Goal: Information Seeking & Learning: Understand process/instructions

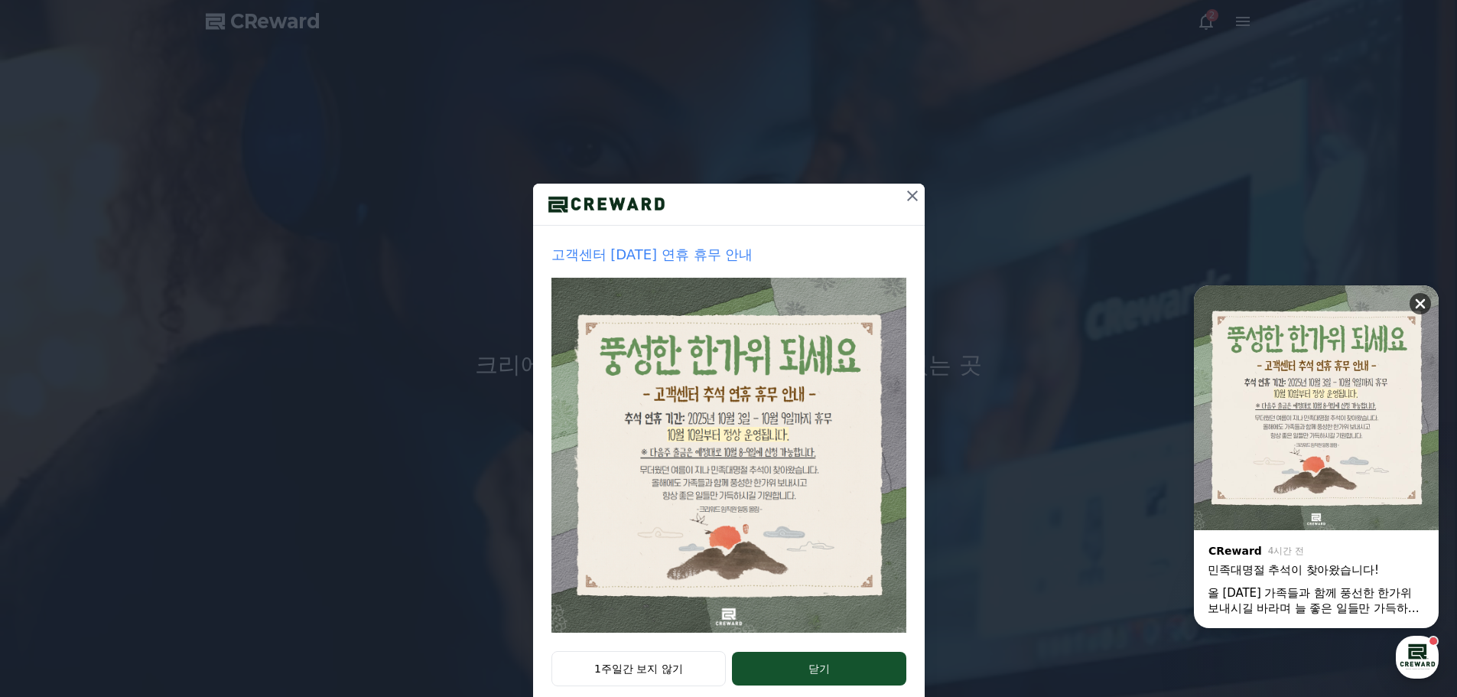
click at [1420, 298] on icon at bounding box center [1420, 303] width 15 height 15
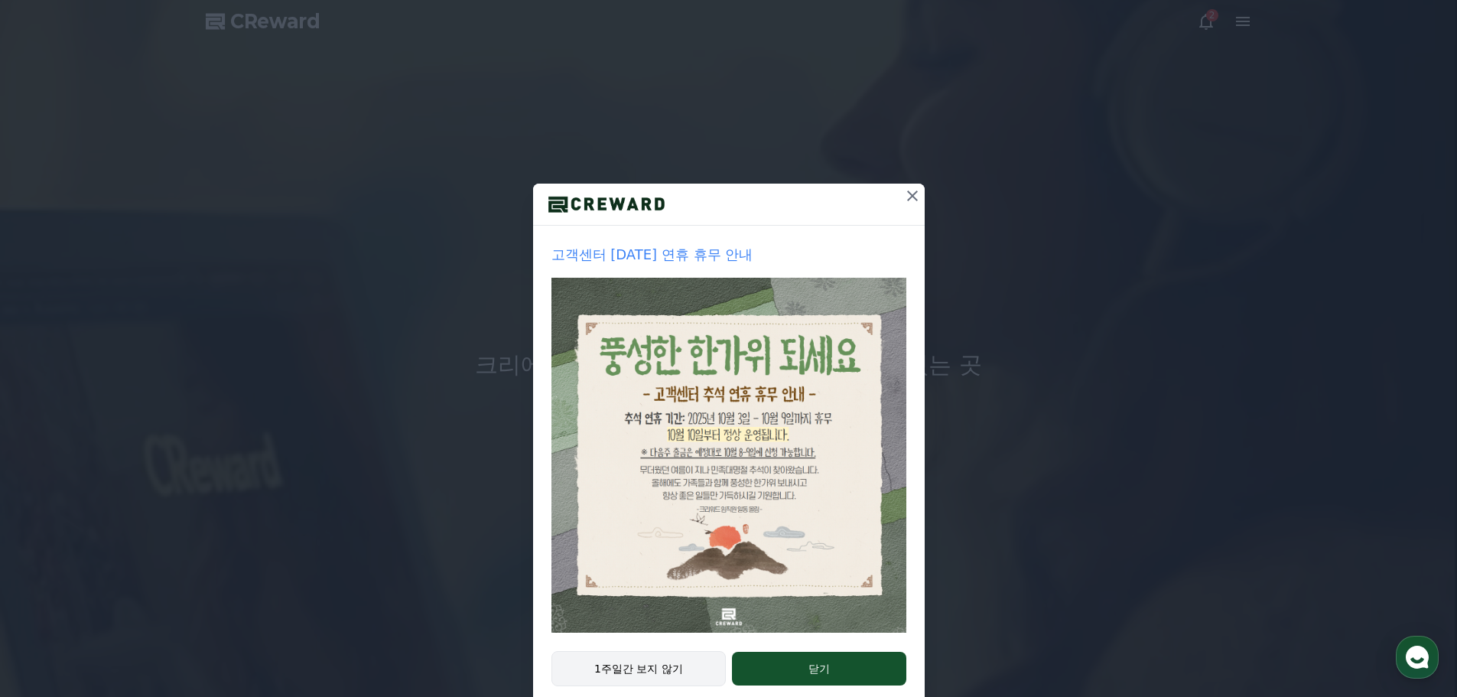
click at [697, 664] on button "1주일간 보지 않기" at bounding box center [639, 668] width 175 height 35
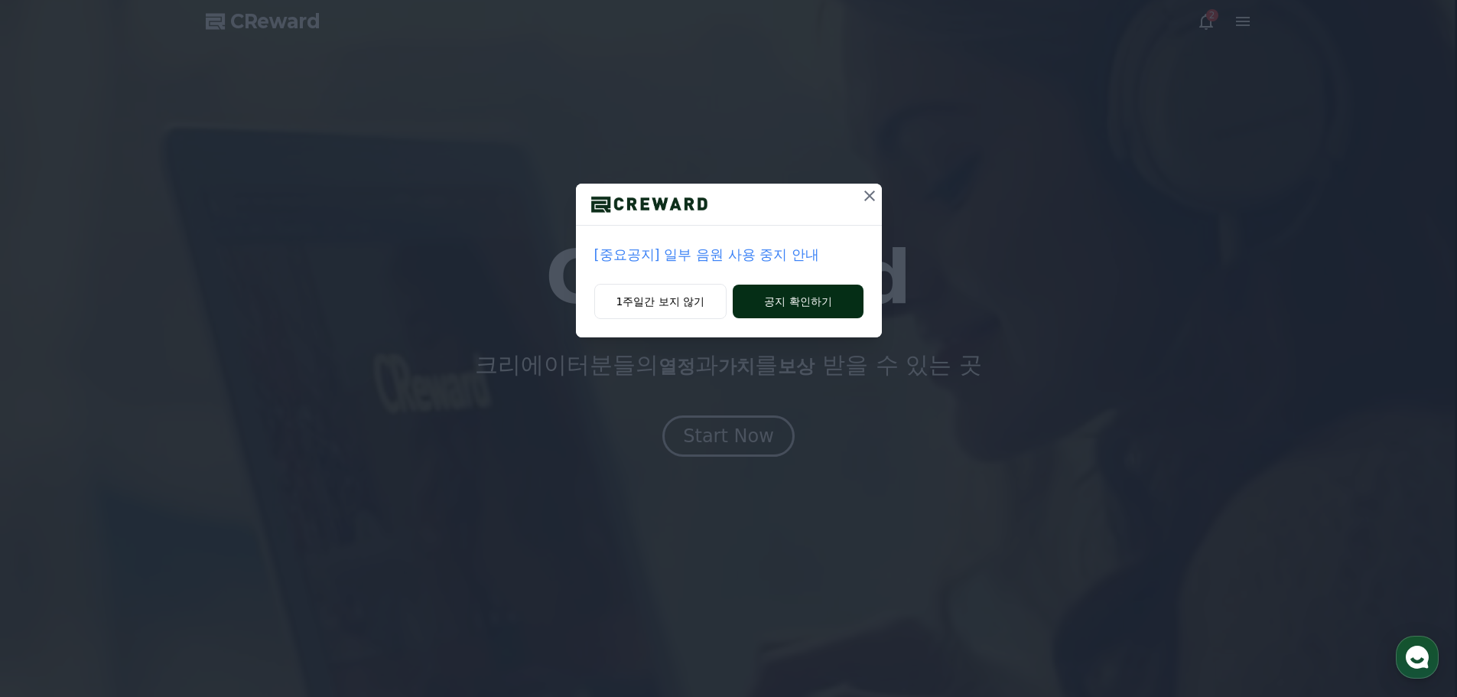
click at [805, 295] on button "공지 확인하기" at bounding box center [798, 302] width 130 height 34
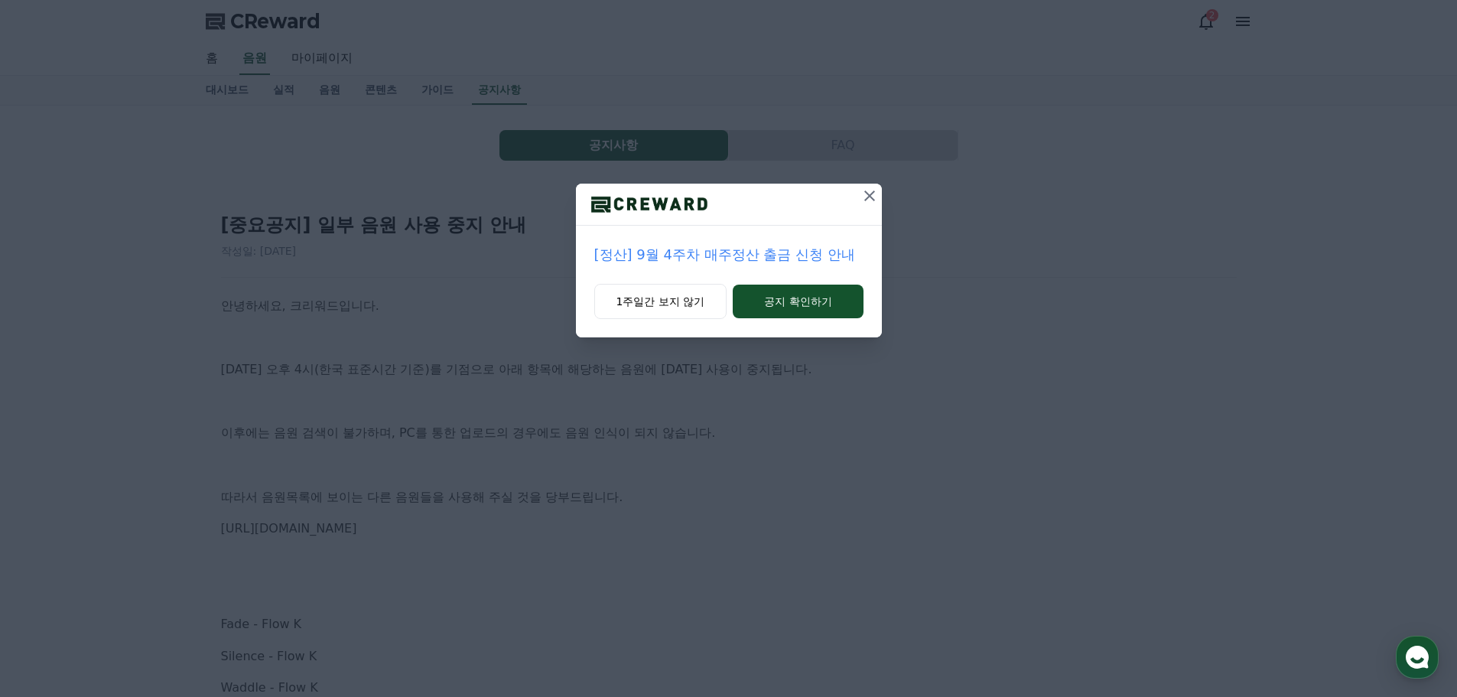
click at [864, 203] on icon at bounding box center [870, 196] width 18 height 18
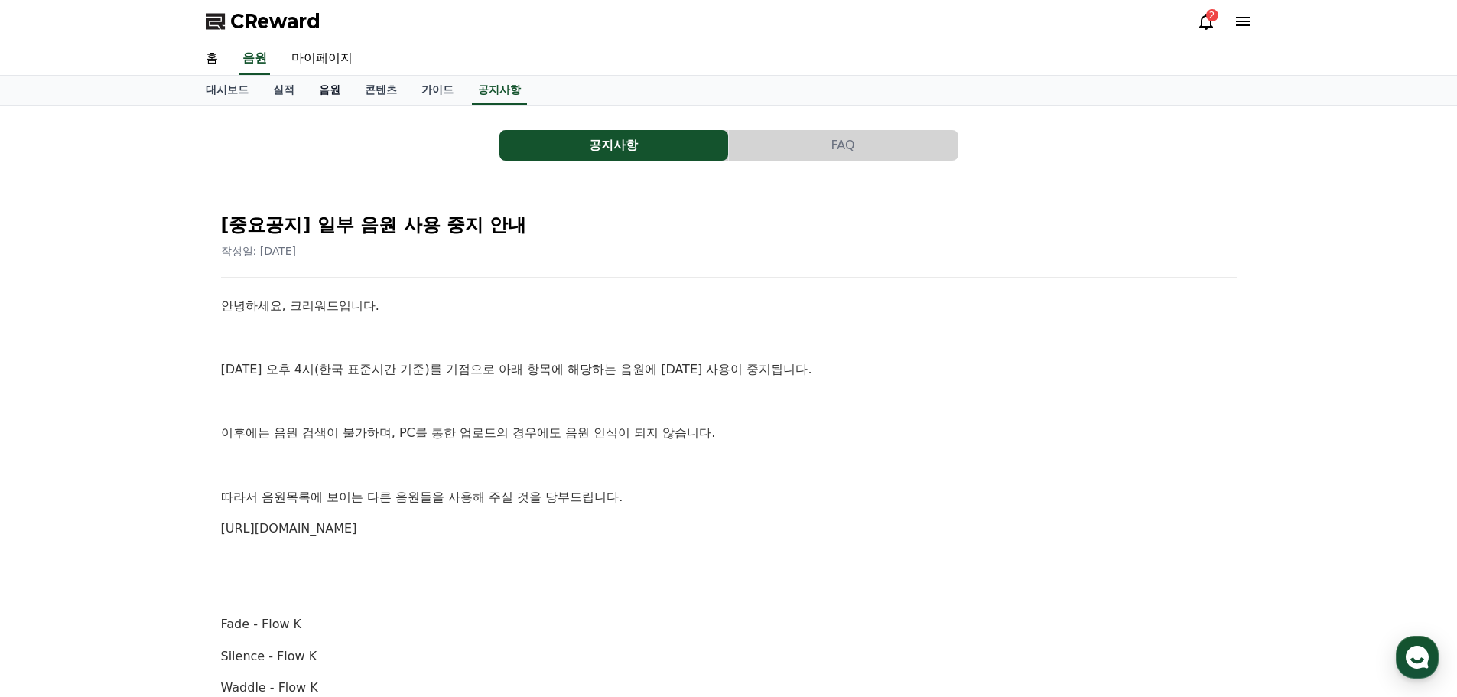
click at [325, 90] on link "음원" at bounding box center [330, 90] width 46 height 29
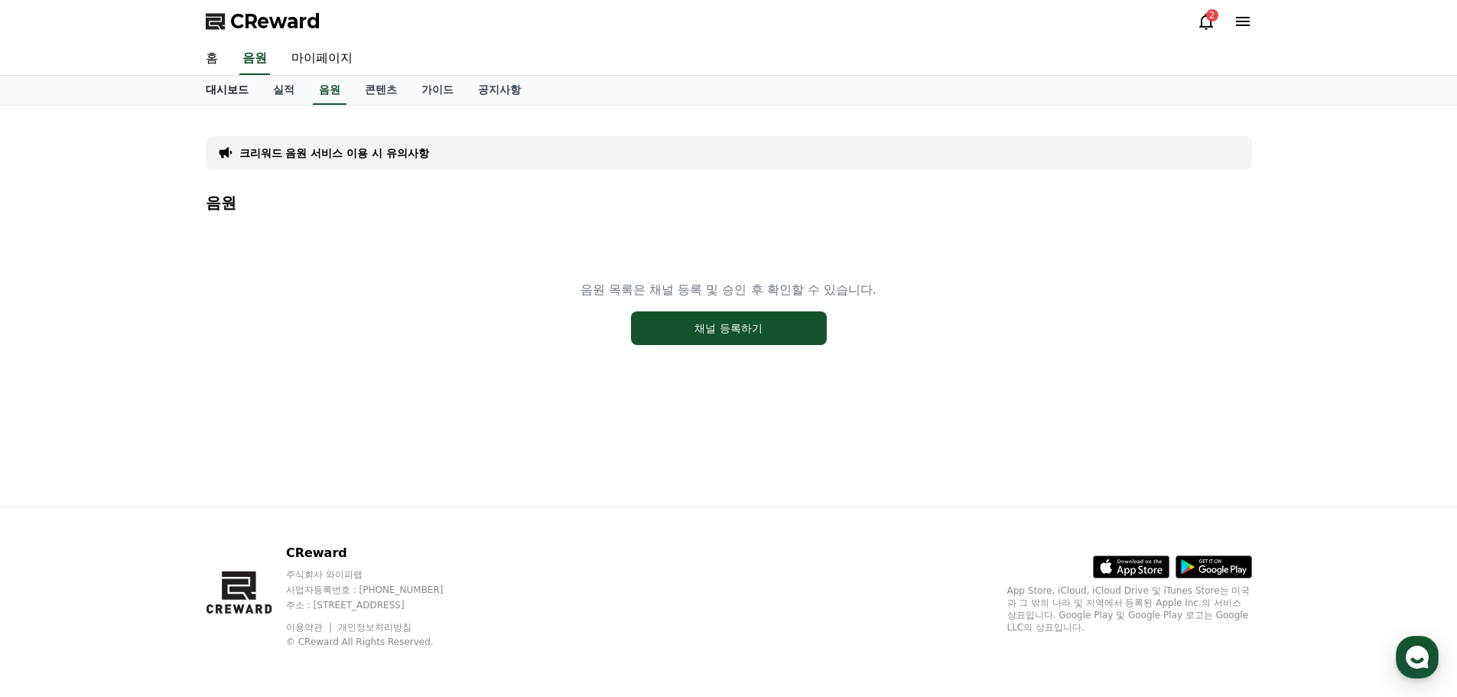
click at [238, 99] on link "대시보드" at bounding box center [227, 90] width 67 height 29
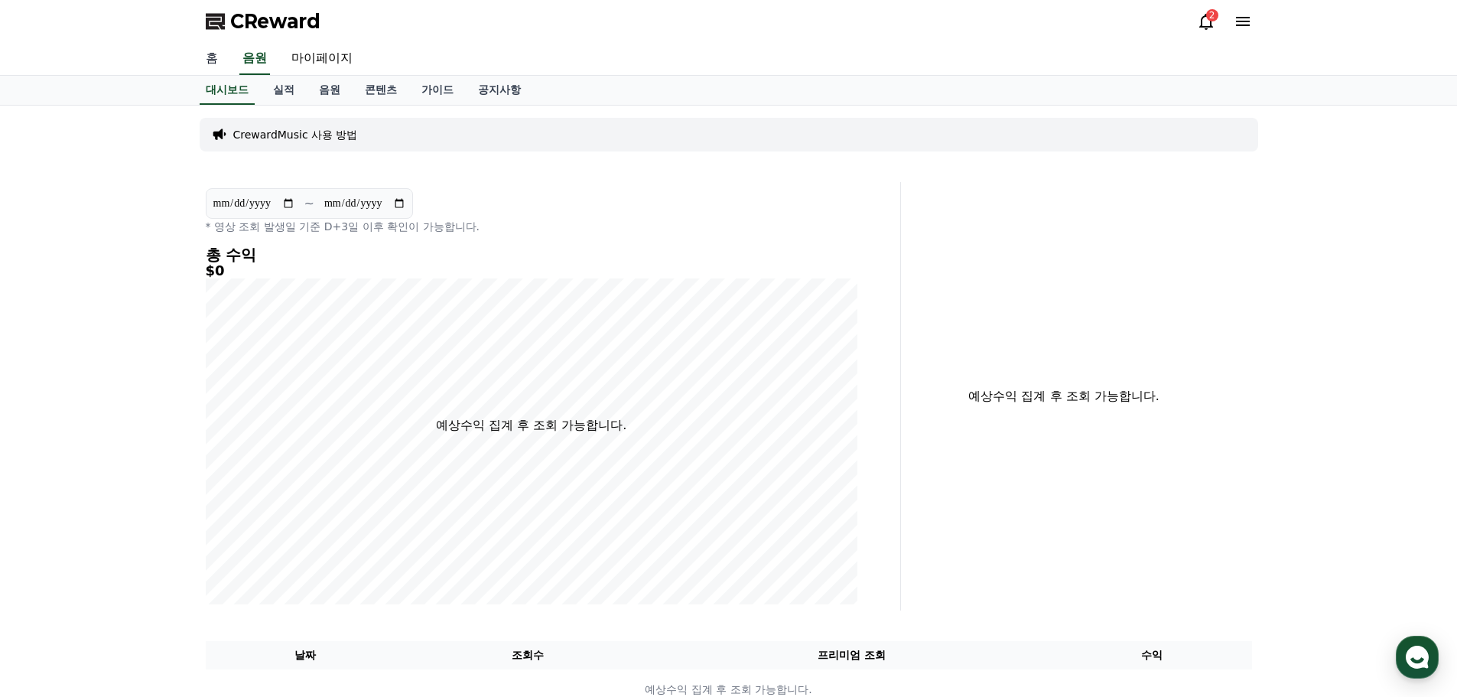
click at [217, 61] on link "홈" at bounding box center [212, 59] width 37 height 32
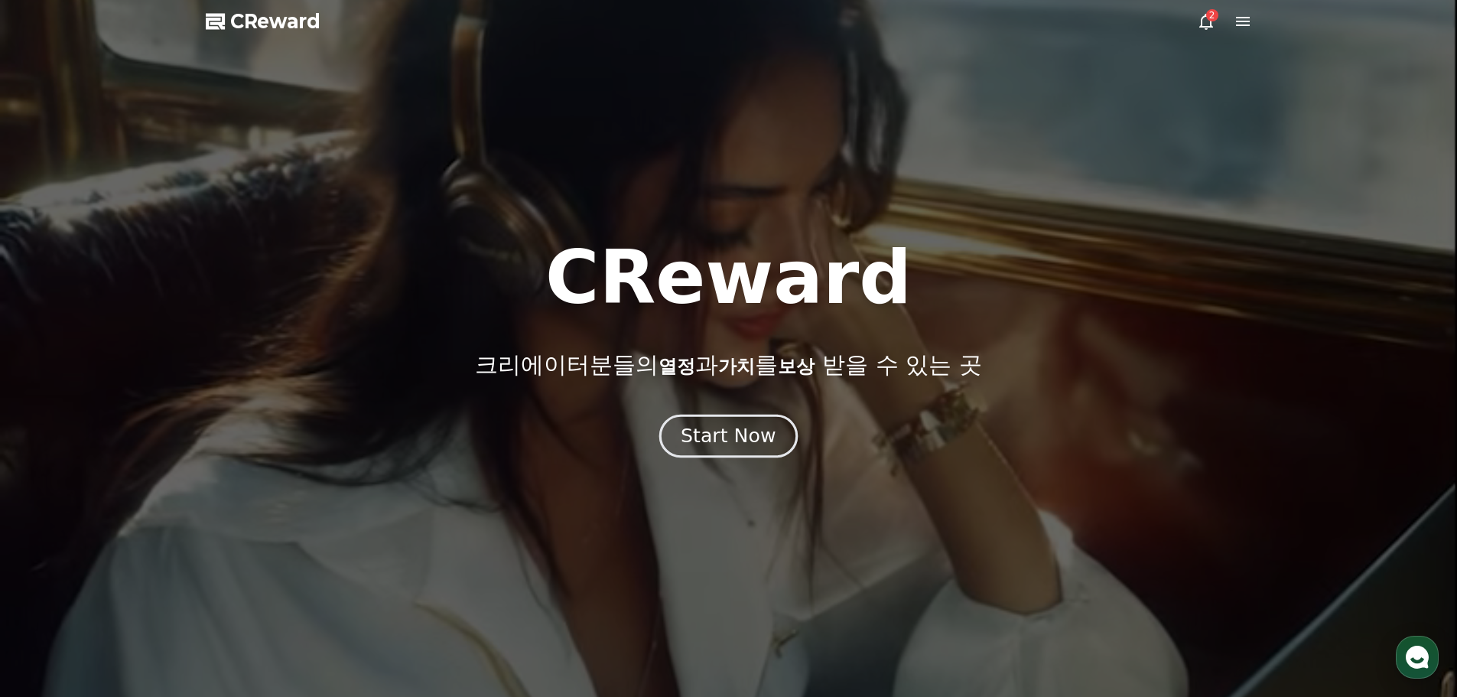
click at [776, 447] on button "Start Now" at bounding box center [728, 436] width 138 height 44
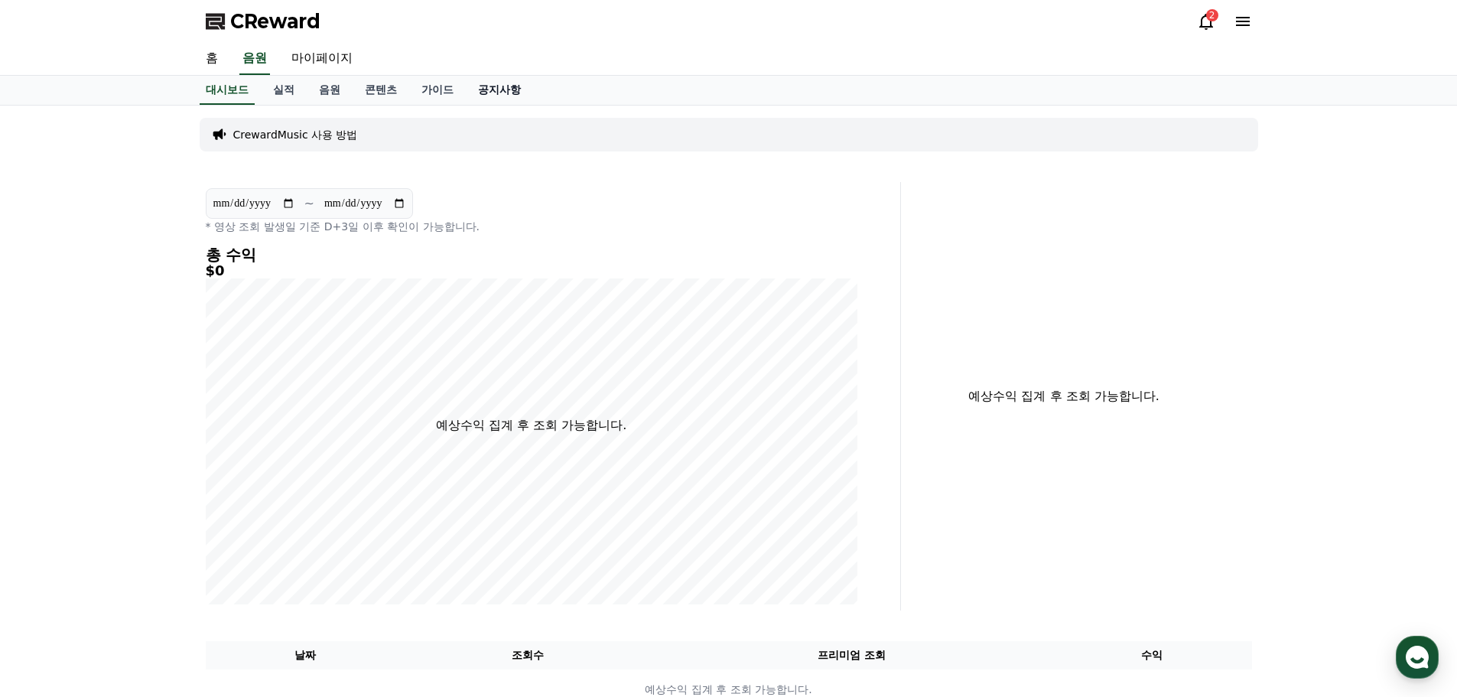
click at [481, 83] on link "공지사항" at bounding box center [499, 90] width 67 height 29
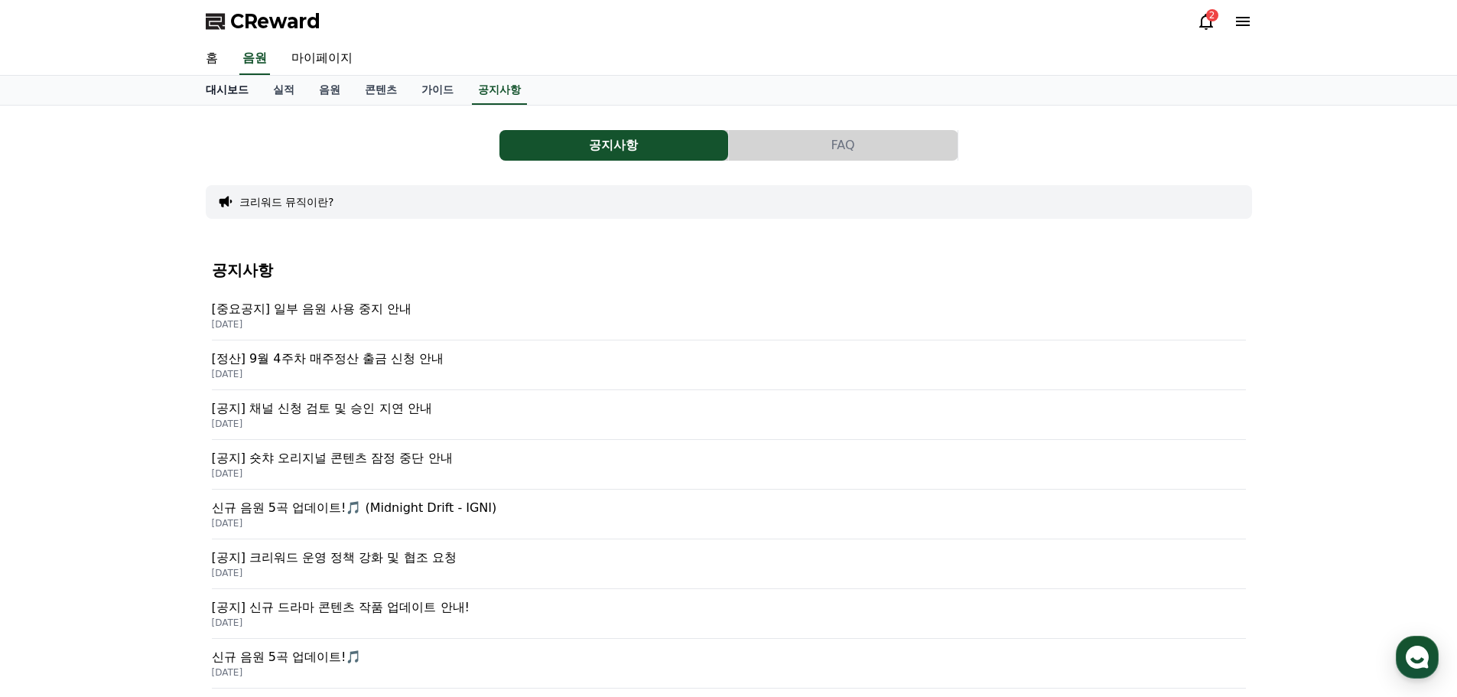
click at [248, 96] on link "대시보드" at bounding box center [227, 90] width 67 height 29
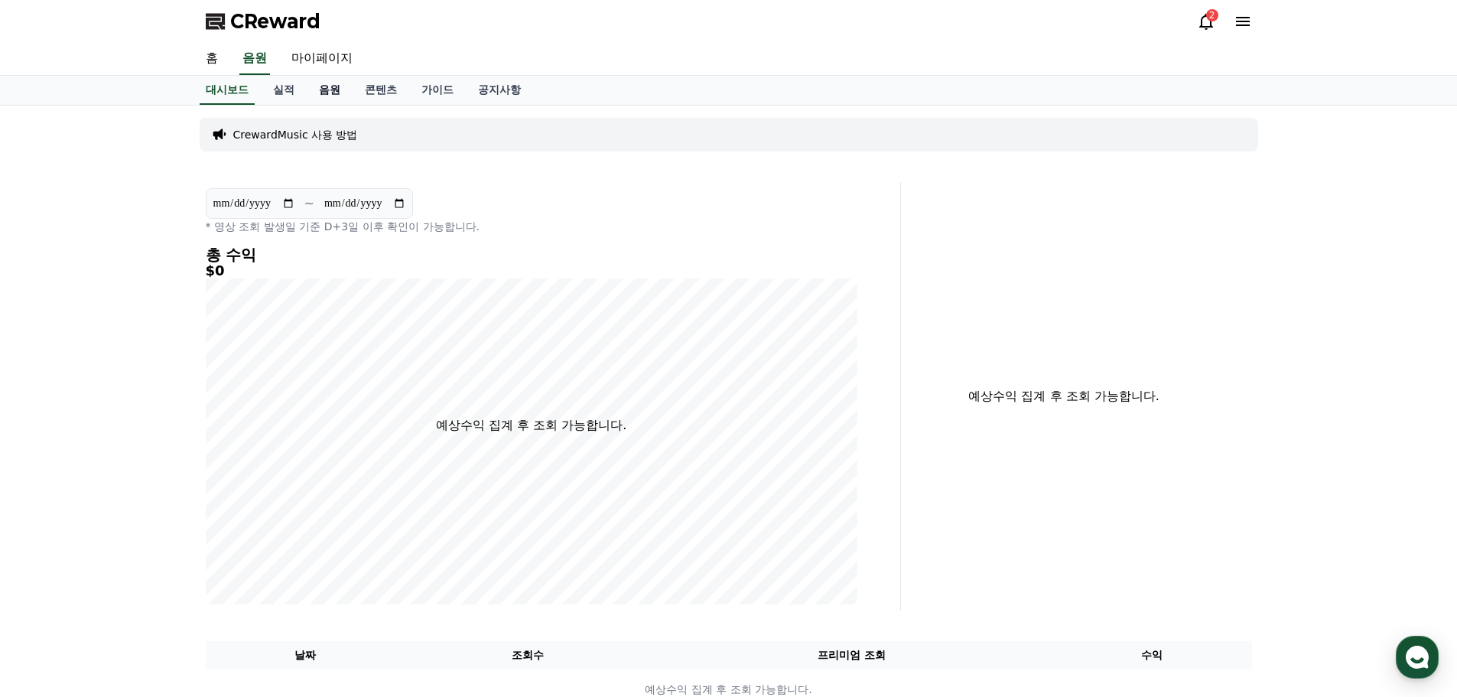
click at [317, 86] on link "음원" at bounding box center [330, 90] width 46 height 29
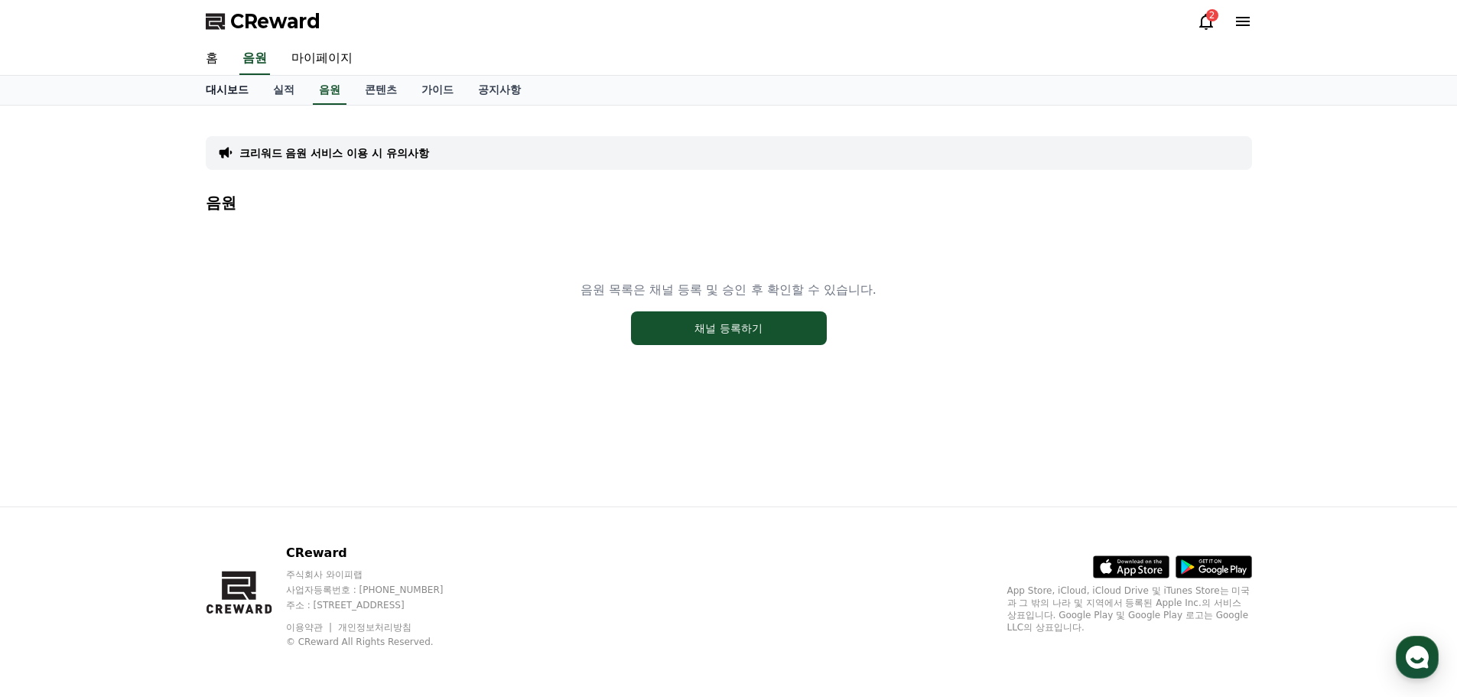
click at [224, 60] on link "홈" at bounding box center [212, 59] width 37 height 32
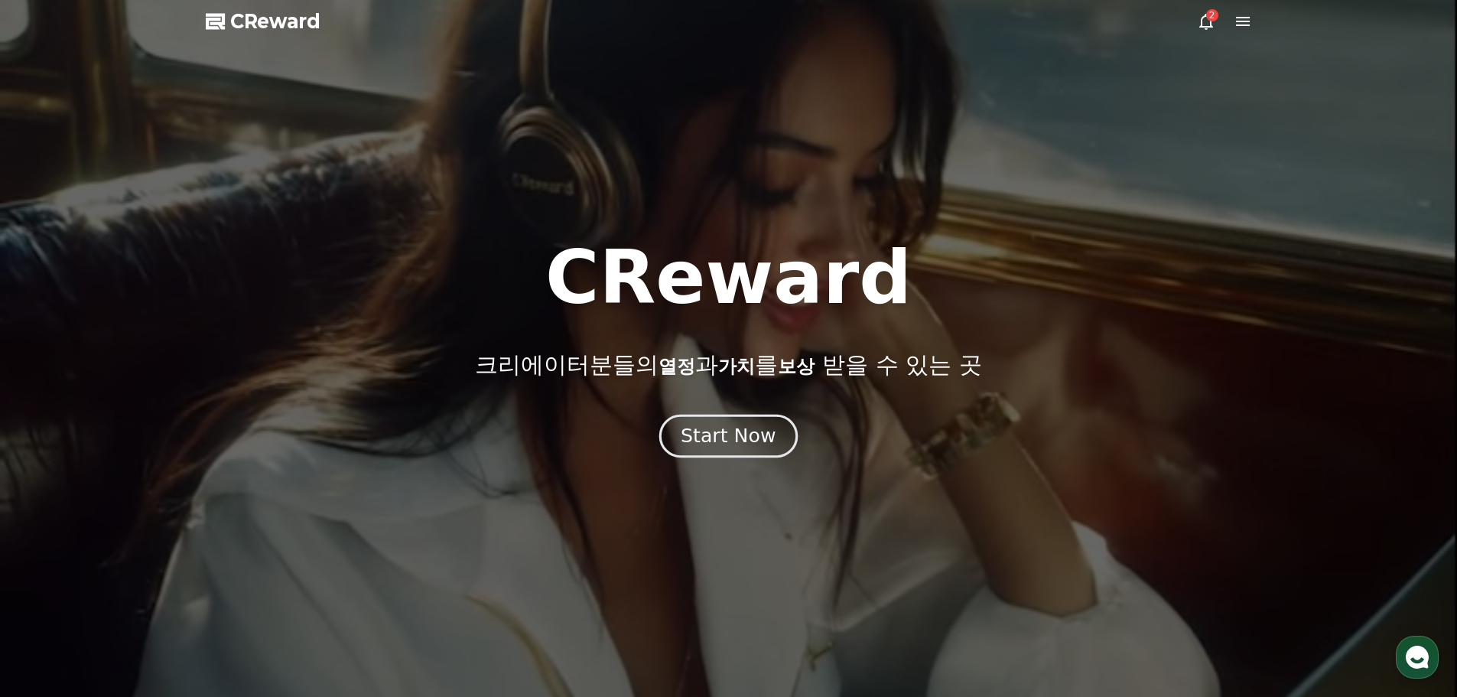
click at [756, 453] on button "Start Now" at bounding box center [728, 436] width 138 height 44
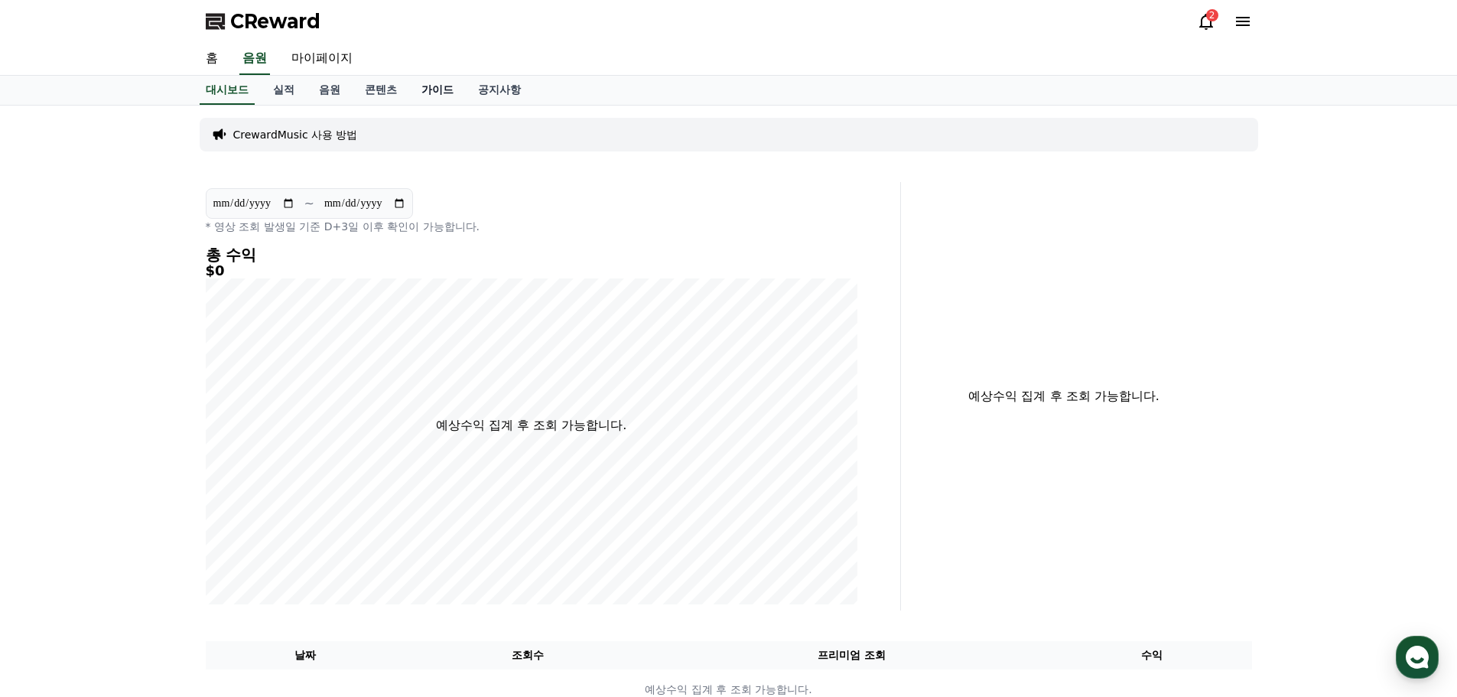
click at [438, 84] on link "가이드" at bounding box center [437, 90] width 57 height 29
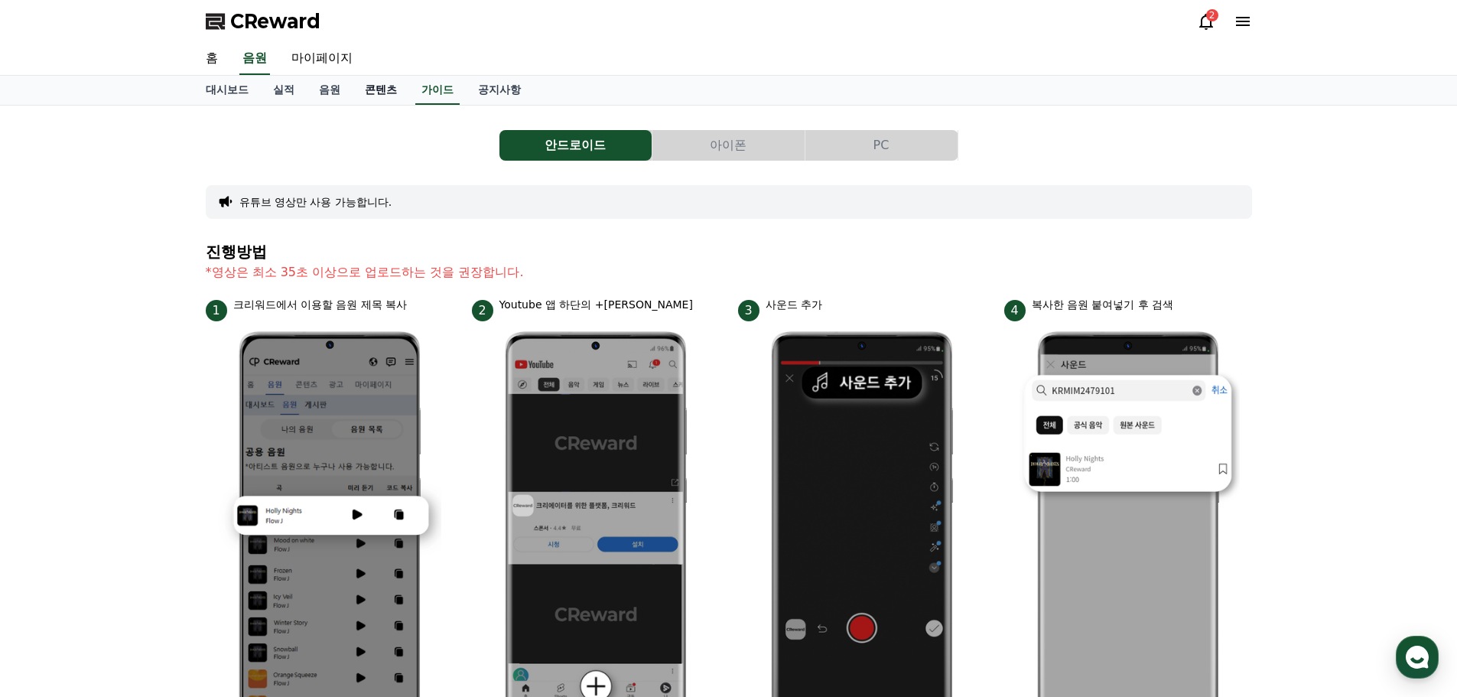
click at [392, 92] on link "콘텐츠" at bounding box center [381, 90] width 57 height 29
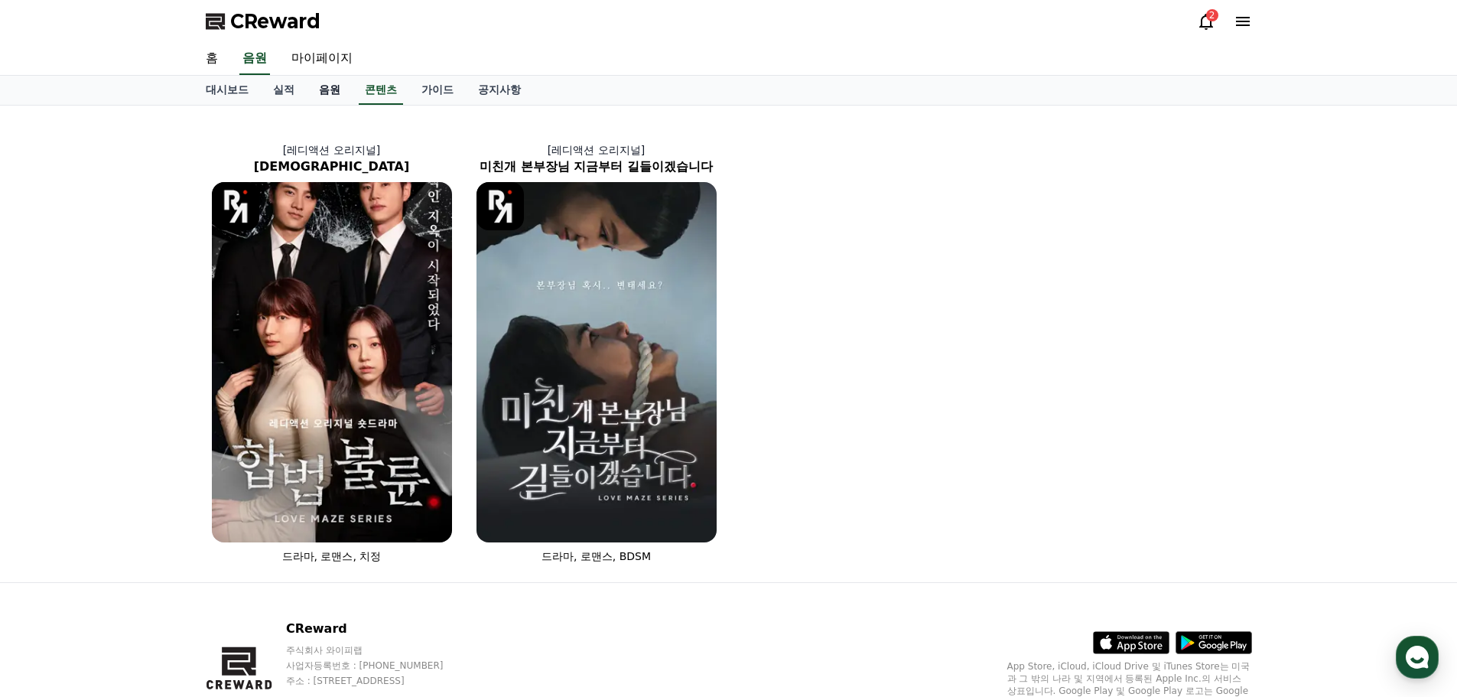
click at [338, 92] on link "음원" at bounding box center [330, 90] width 46 height 29
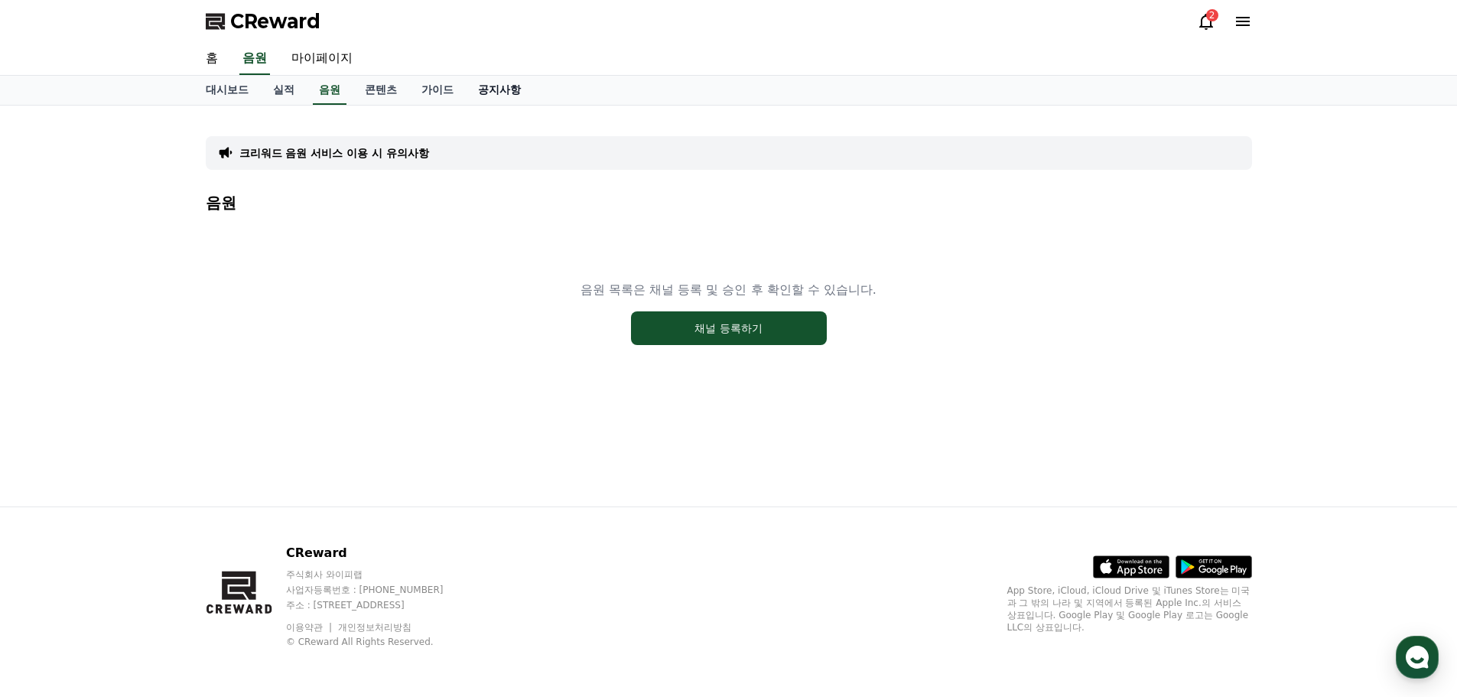
click at [492, 100] on link "공지사항" at bounding box center [499, 90] width 67 height 29
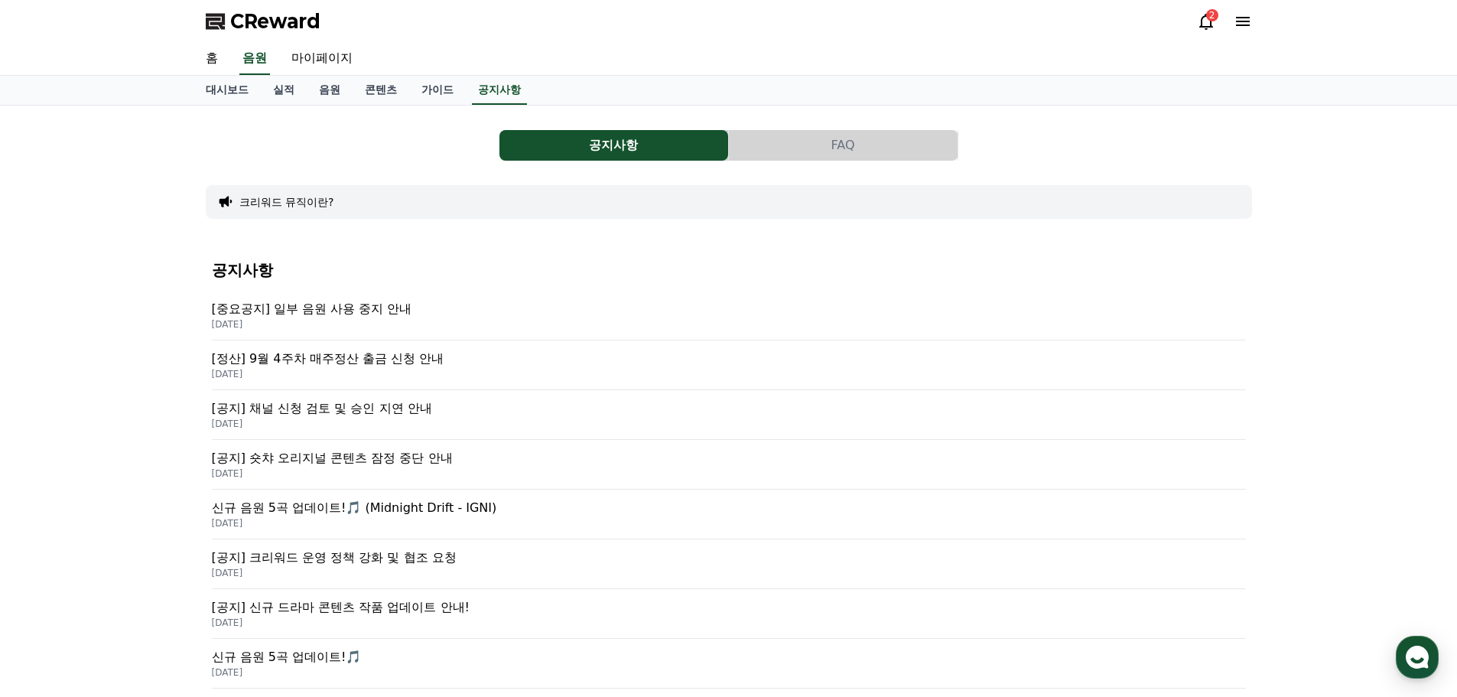
click at [278, 20] on span "CReward" at bounding box center [275, 21] width 90 height 24
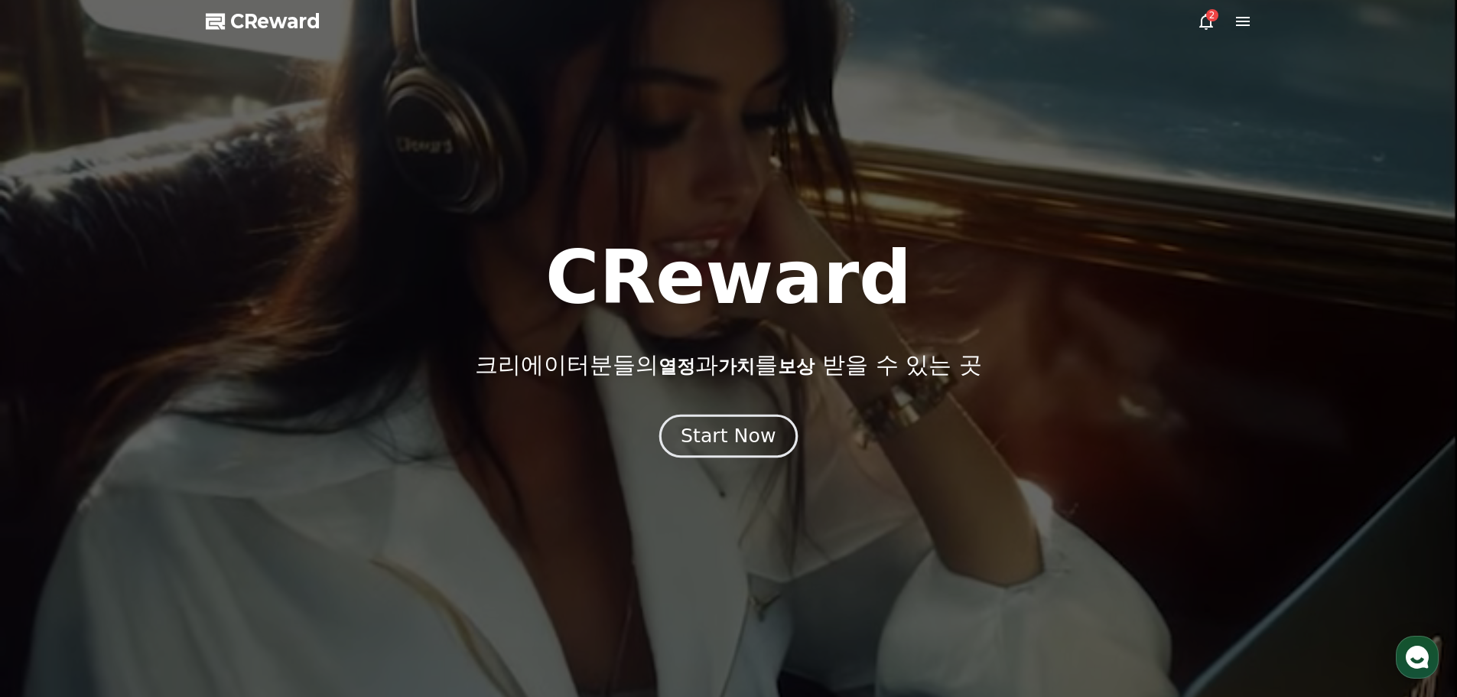
click at [781, 445] on button "Start Now" at bounding box center [728, 436] width 138 height 44
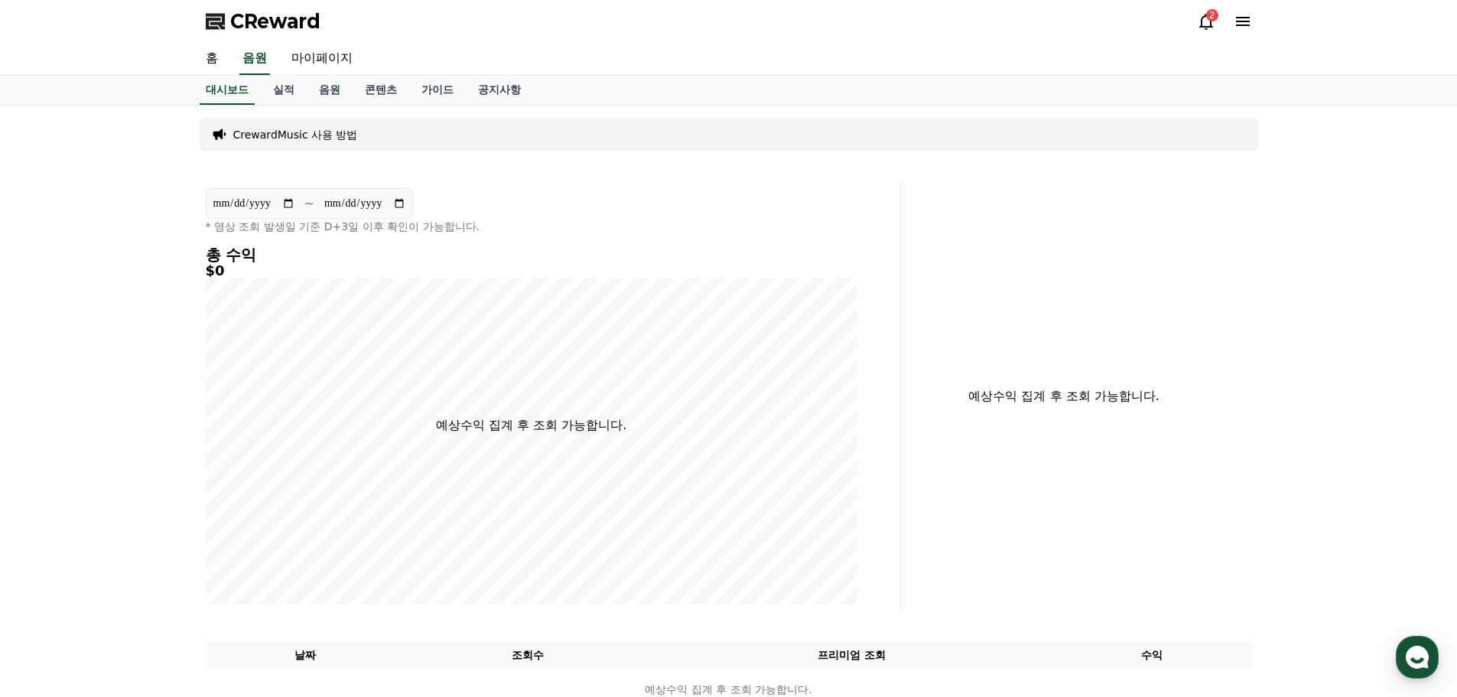
click at [271, 14] on span "CReward" at bounding box center [275, 21] width 90 height 24
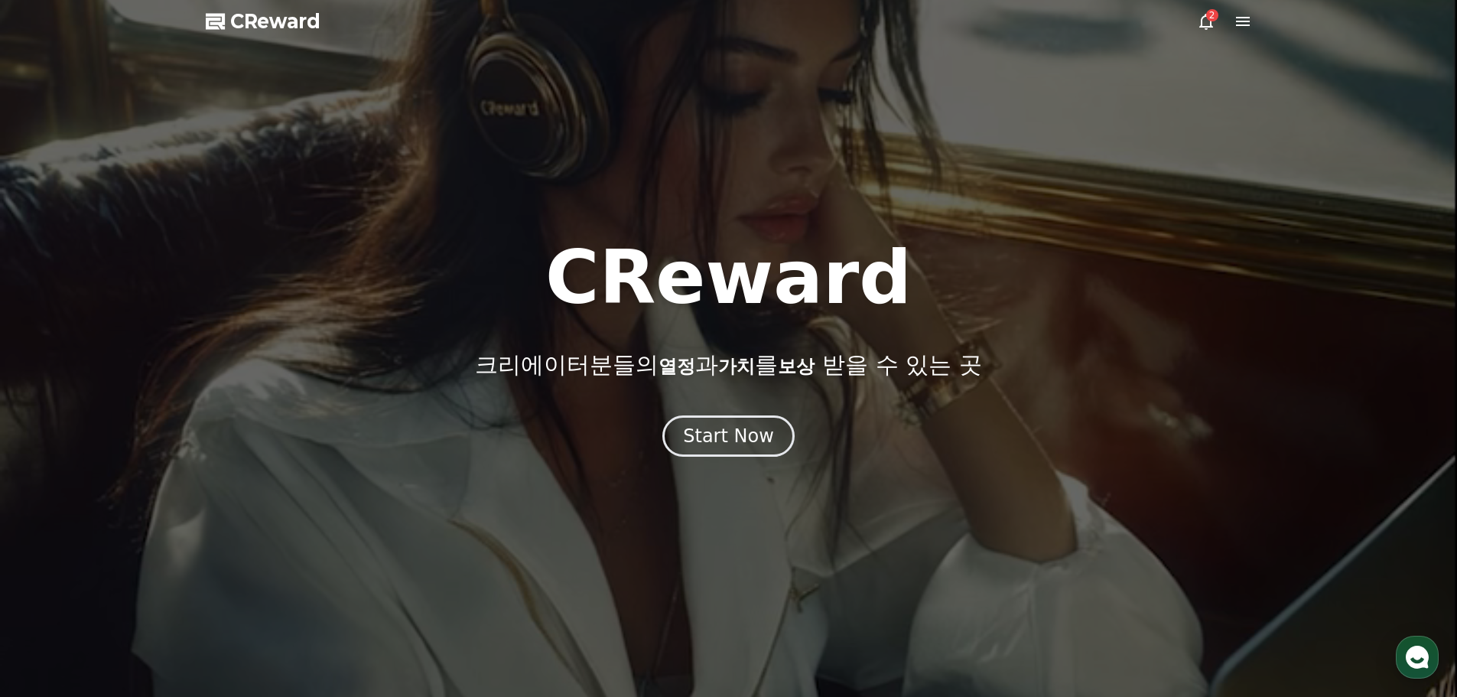
click at [1225, 21] on div "2" at bounding box center [1224, 21] width 55 height 18
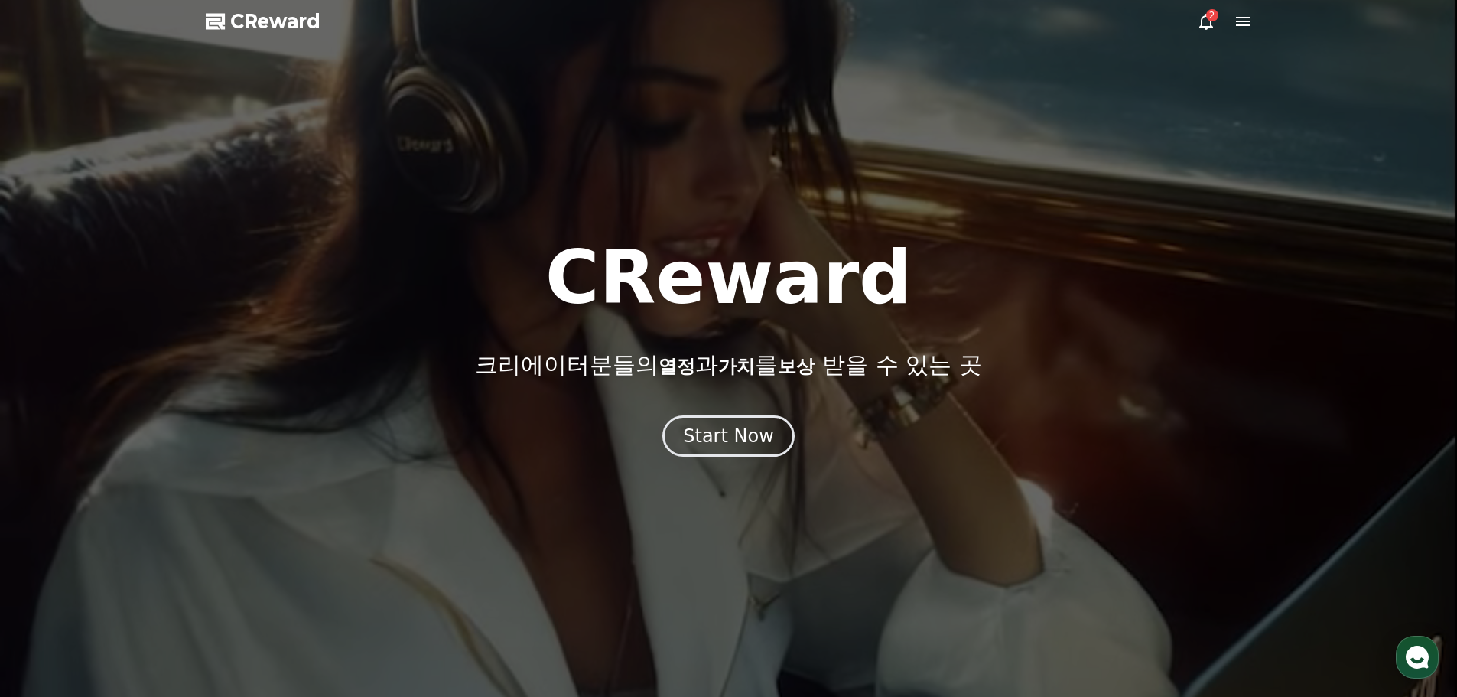
click at [1246, 21] on icon at bounding box center [1243, 21] width 14 height 9
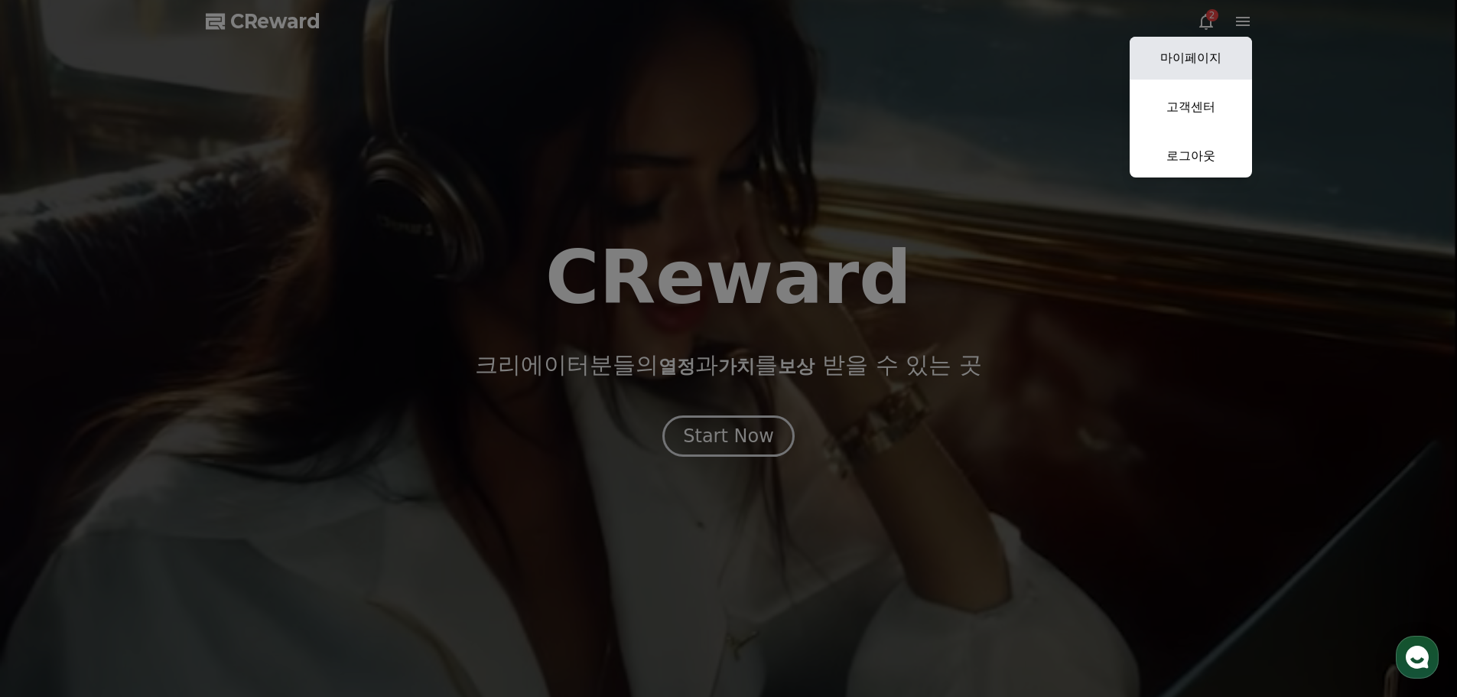
click at [1199, 61] on link "마이페이지" at bounding box center [1191, 58] width 122 height 43
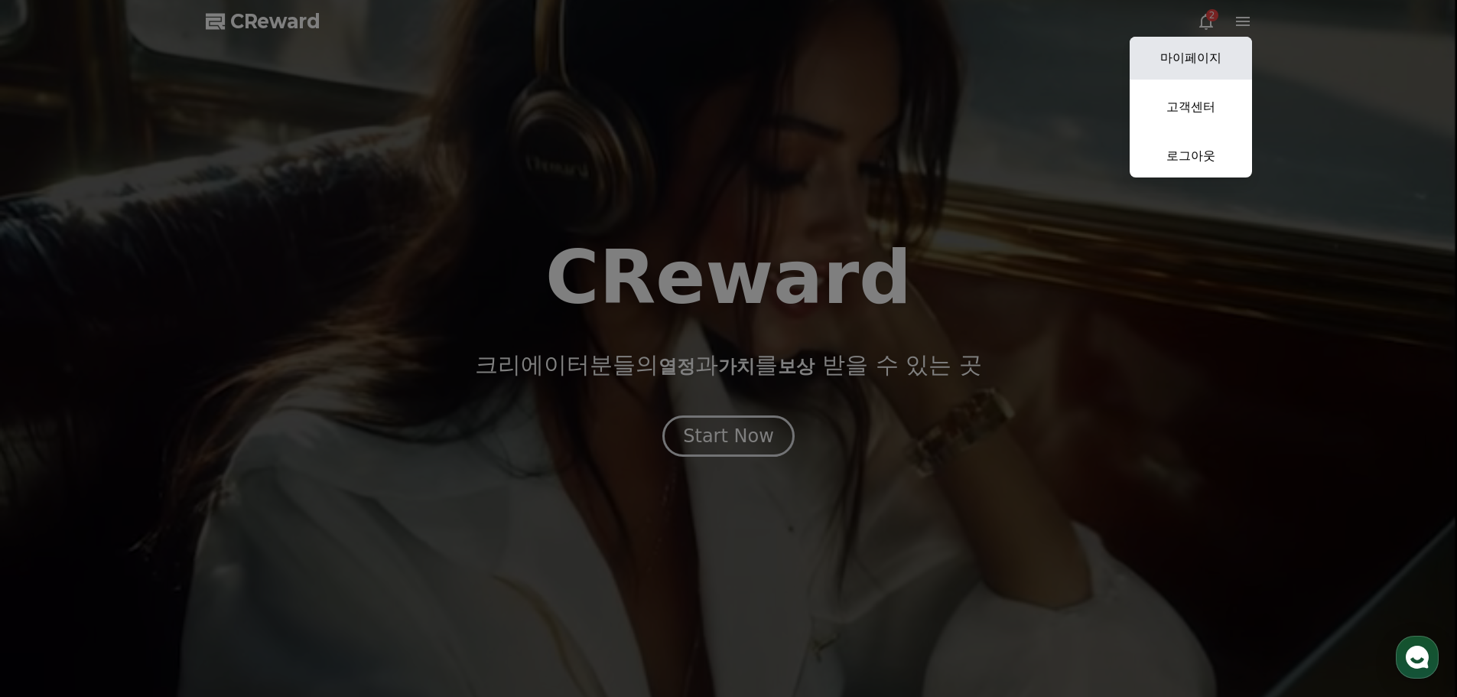
select select "**********"
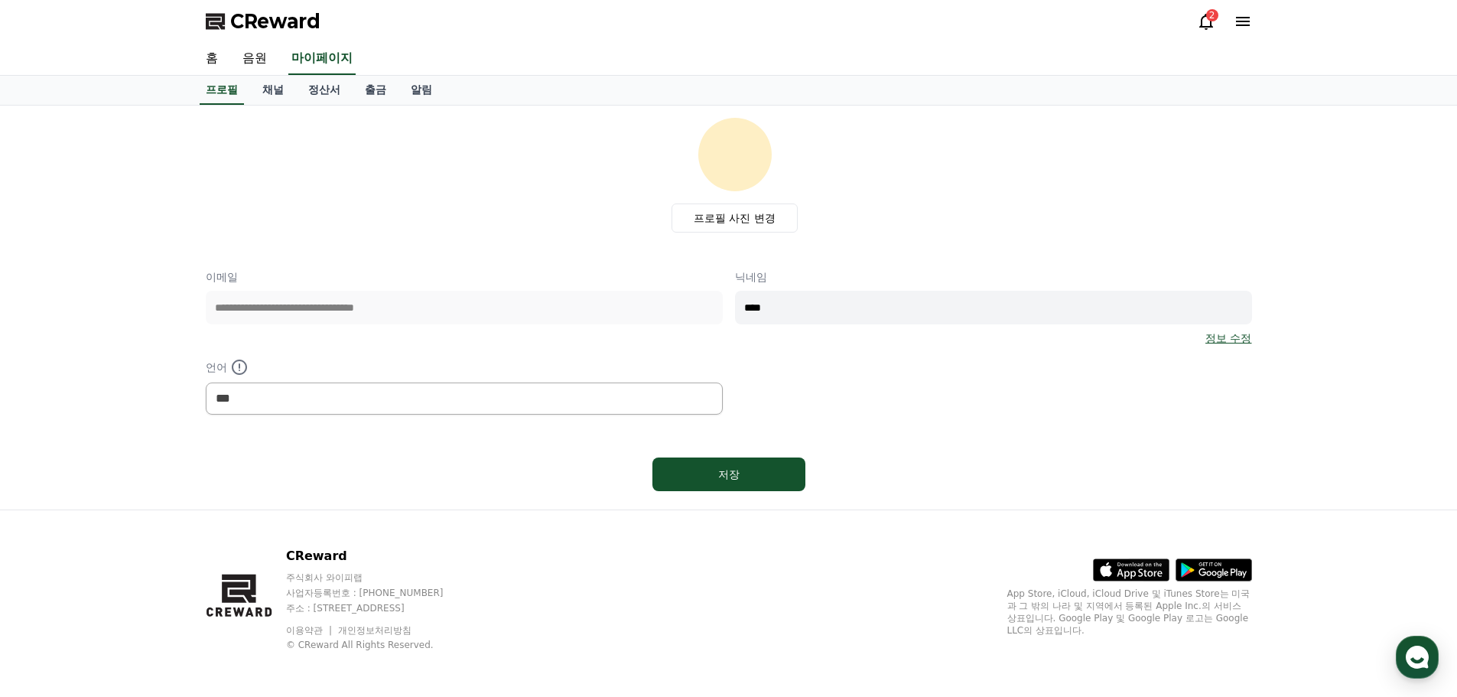
click at [1221, 31] on div "2" at bounding box center [1224, 21] width 55 height 24
click at [1208, 20] on div "2" at bounding box center [1212, 15] width 12 height 12
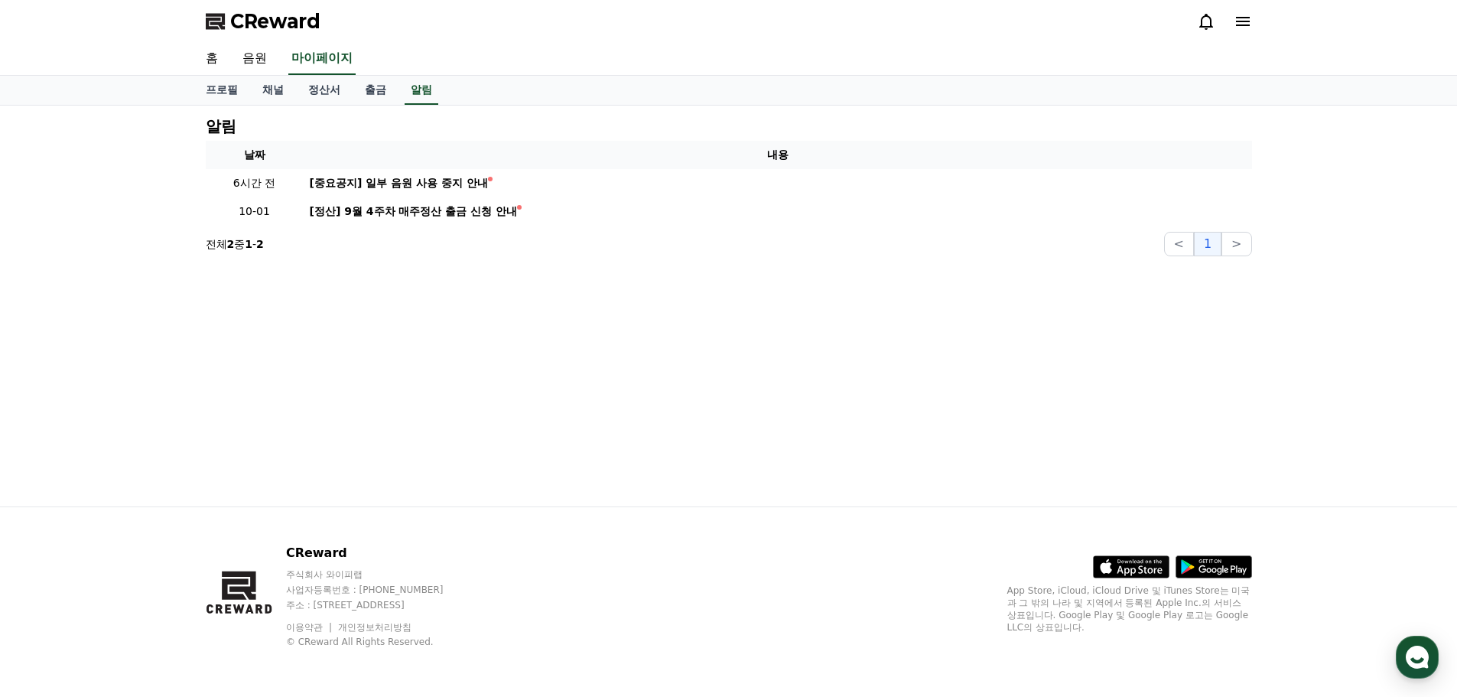
click at [275, 16] on span "CReward" at bounding box center [275, 21] width 90 height 24
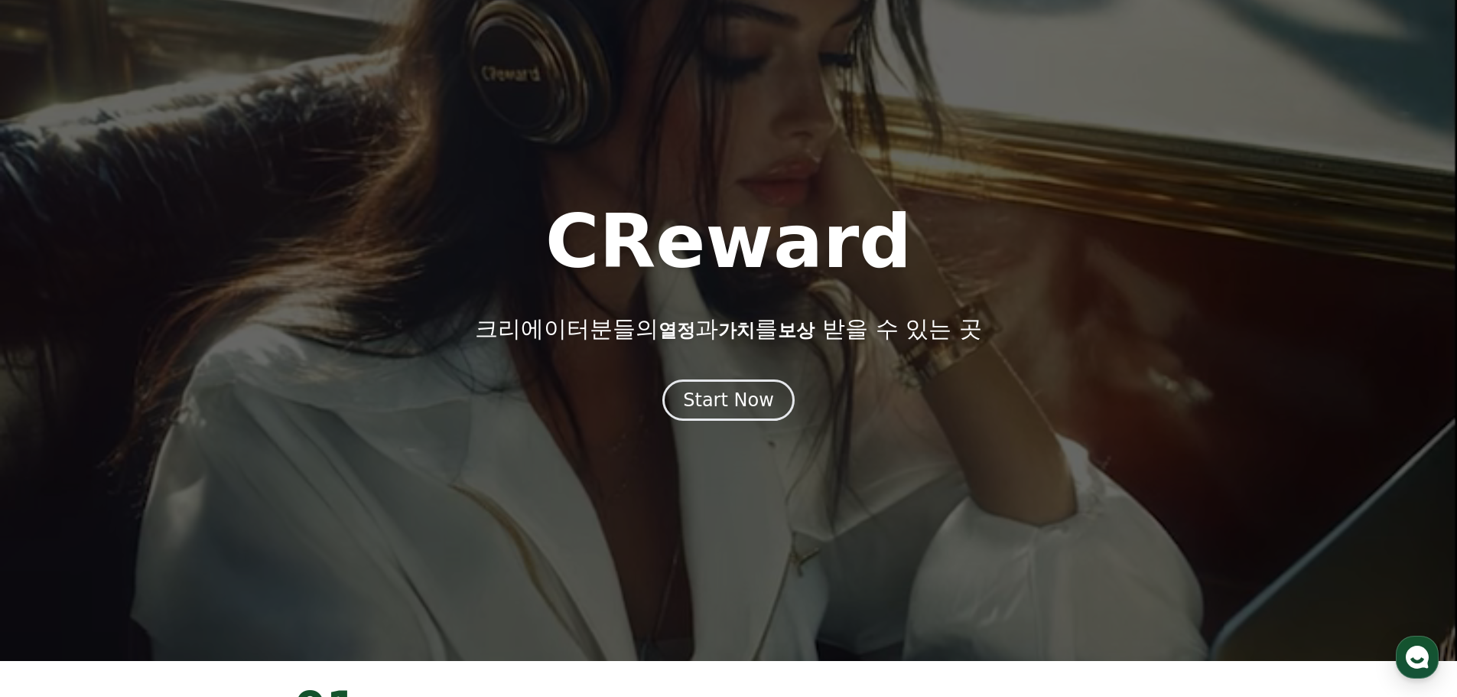
scroll to position [153, 0]
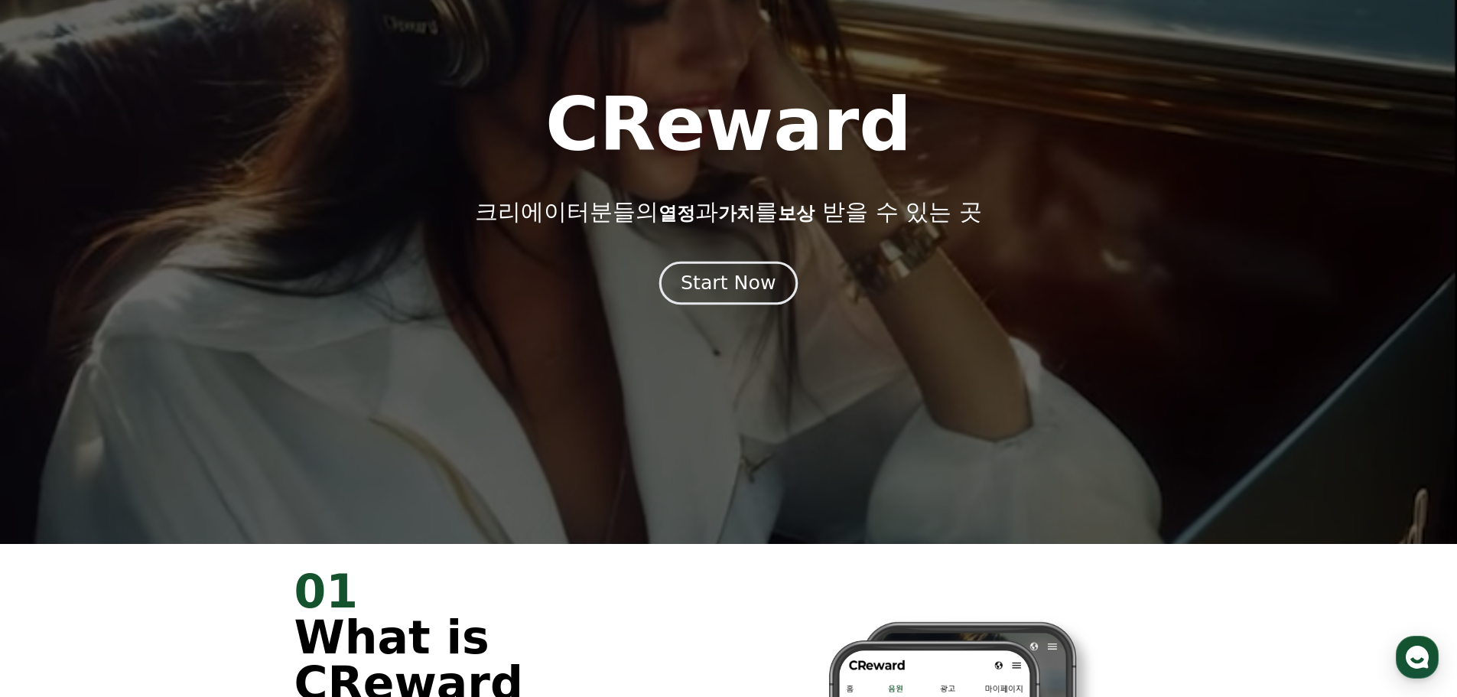
click at [743, 281] on div "Start Now" at bounding box center [728, 283] width 95 height 26
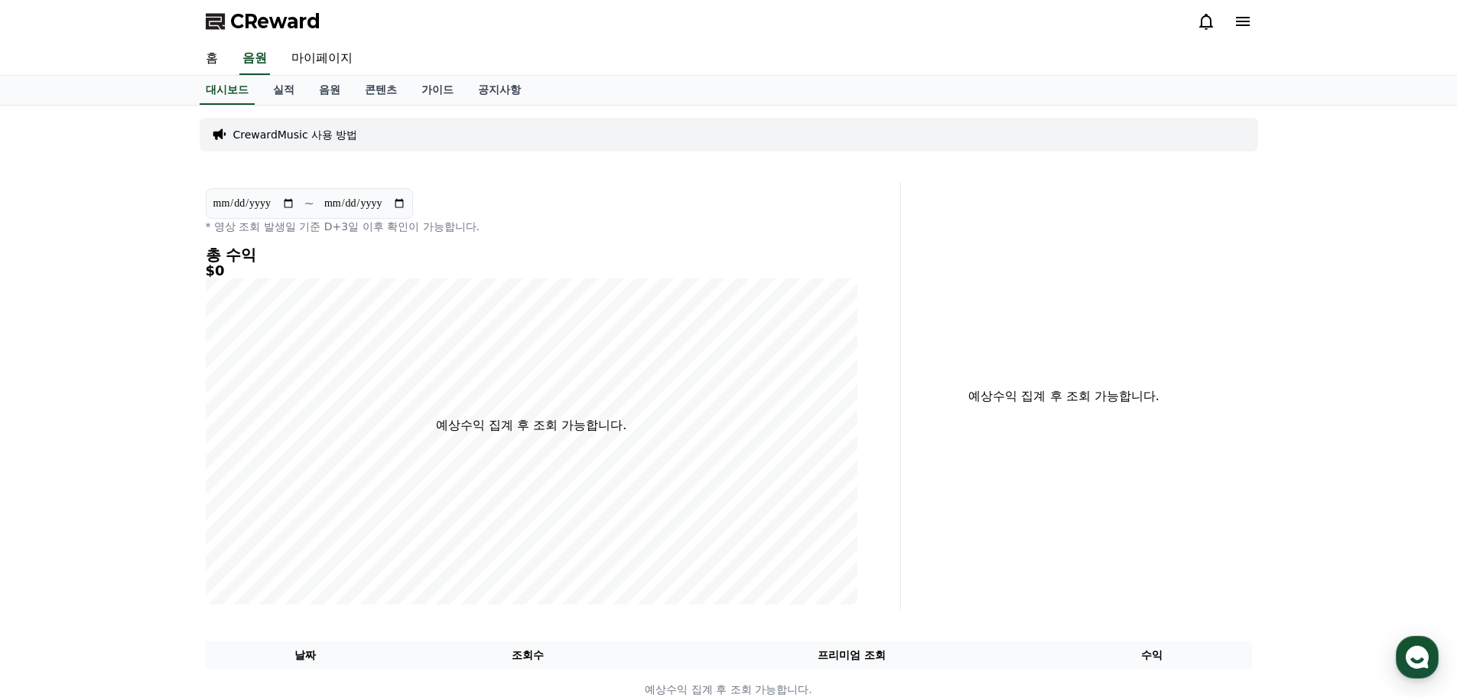
click at [294, 14] on span "CReward" at bounding box center [275, 21] width 90 height 24
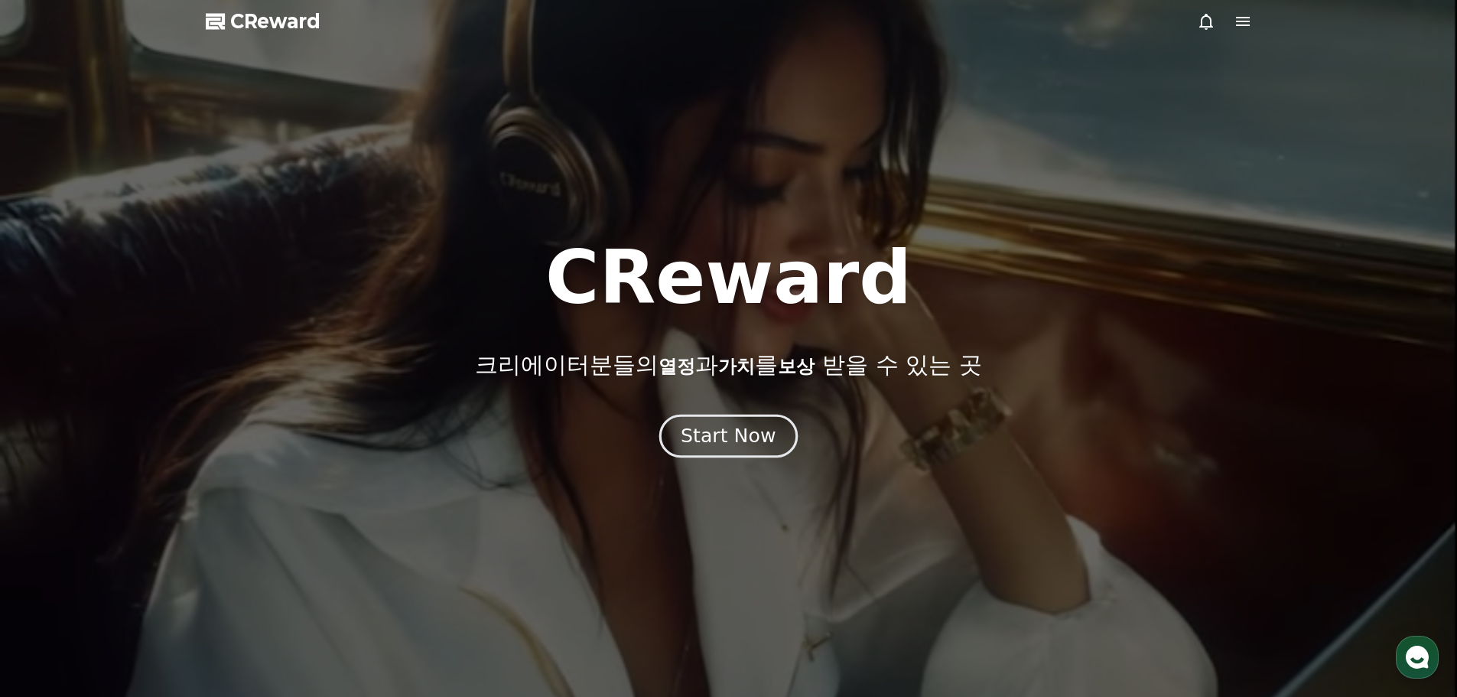
click at [750, 425] on div "Start Now" at bounding box center [728, 436] width 95 height 26
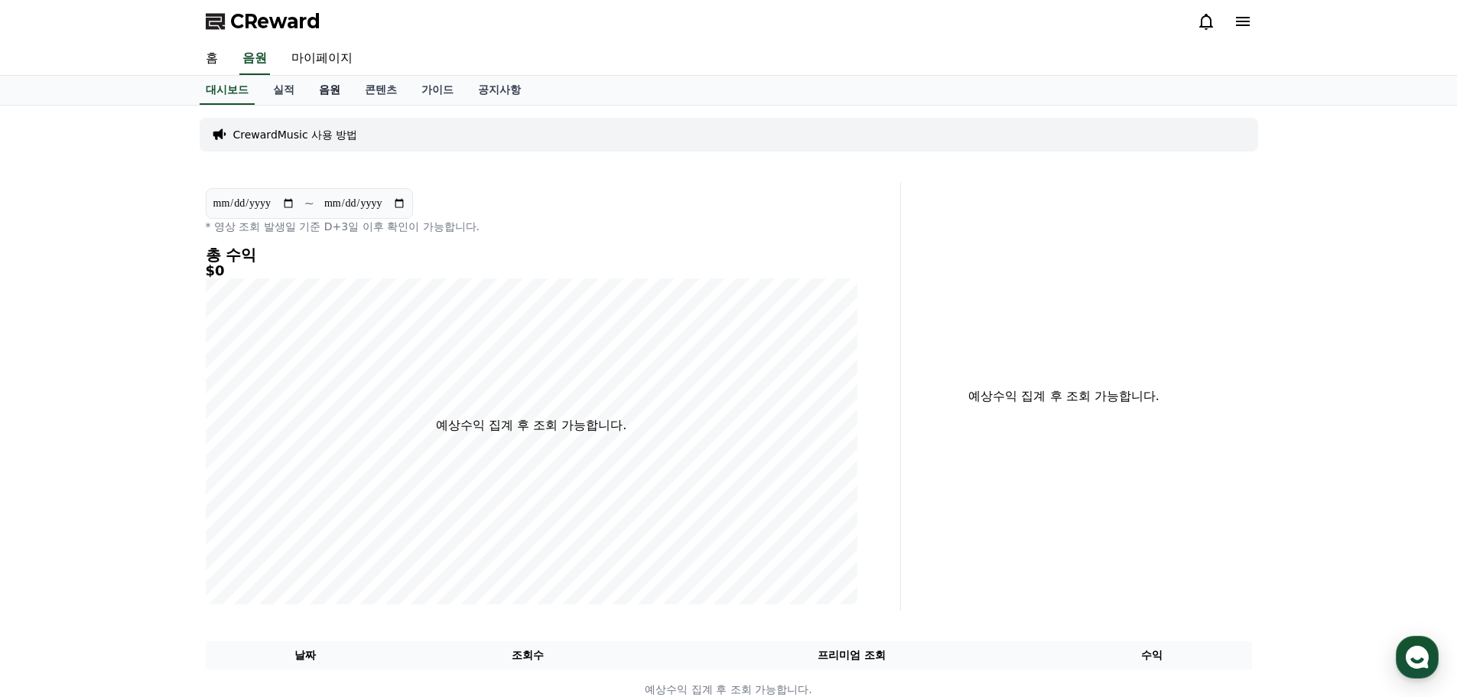
click at [333, 99] on link "음원" at bounding box center [330, 90] width 46 height 29
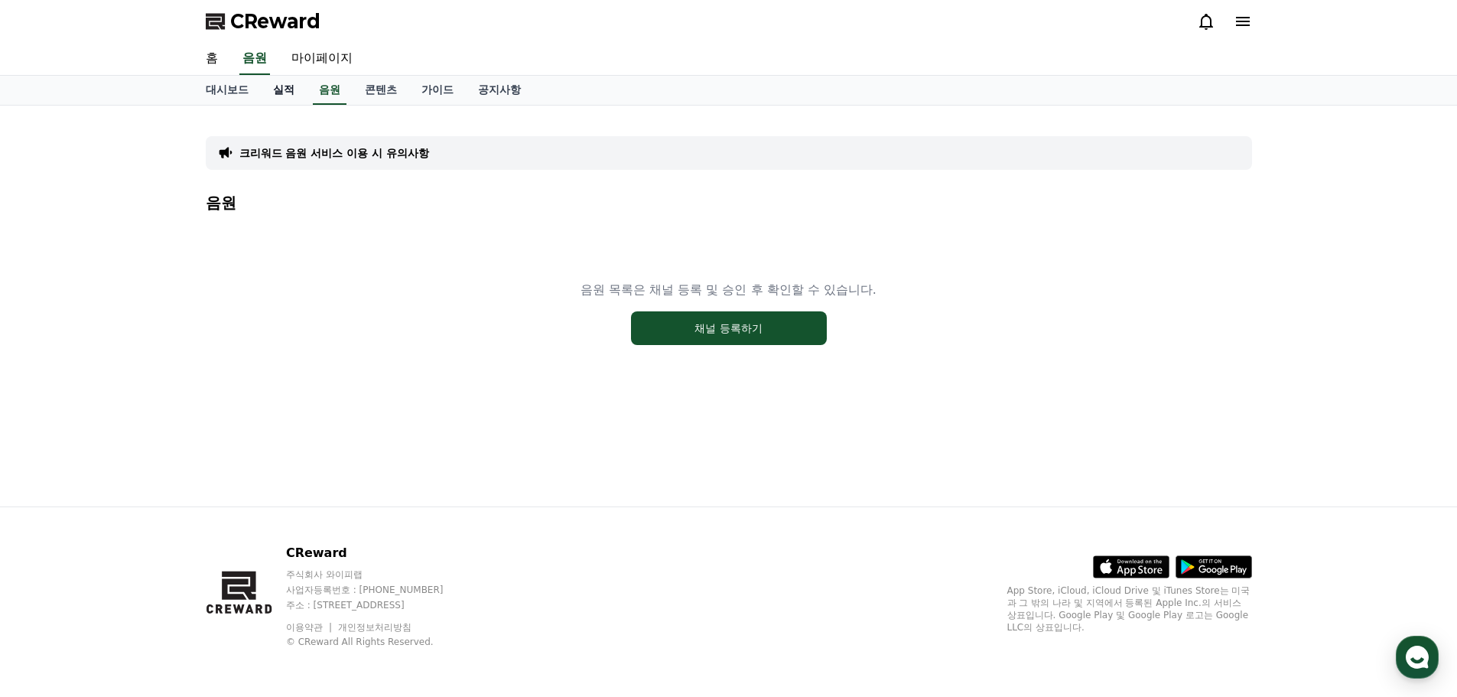
click at [293, 93] on link "실적" at bounding box center [284, 90] width 46 height 29
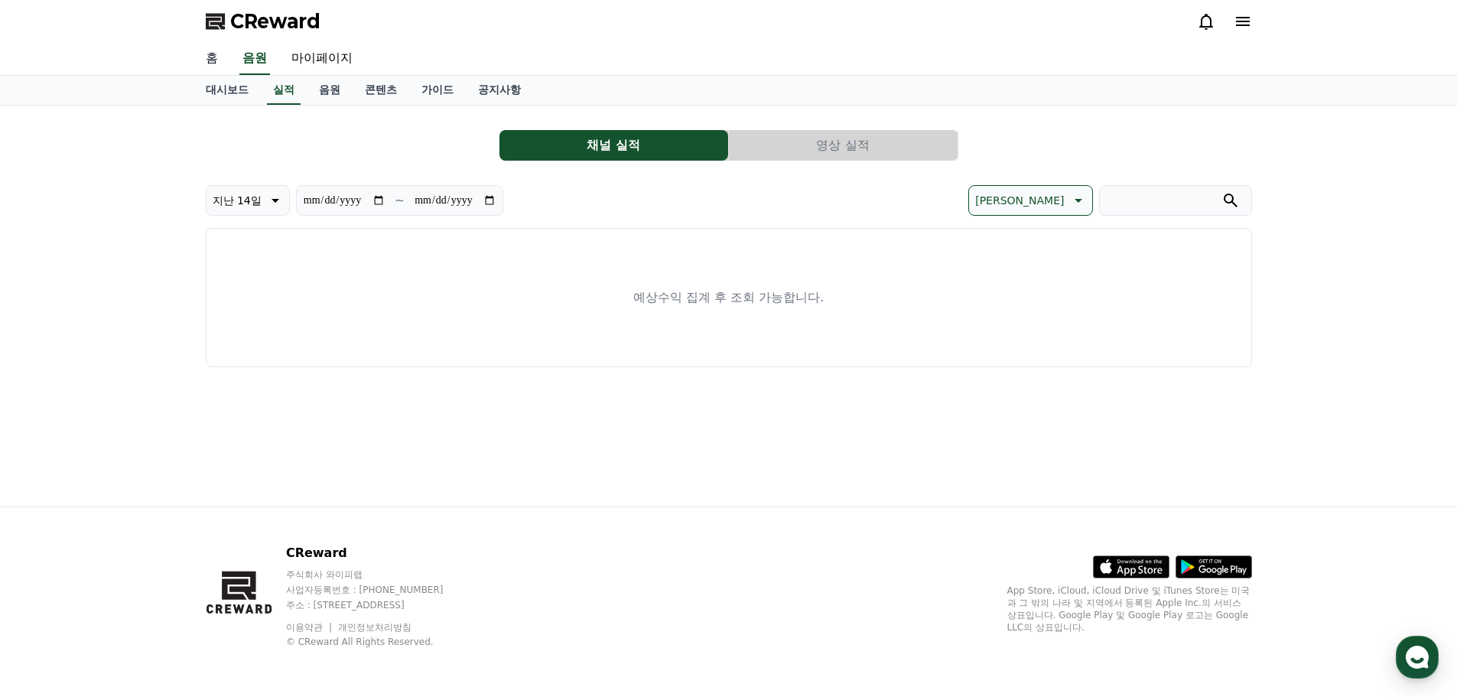
click at [223, 57] on link "홈" at bounding box center [212, 59] width 37 height 32
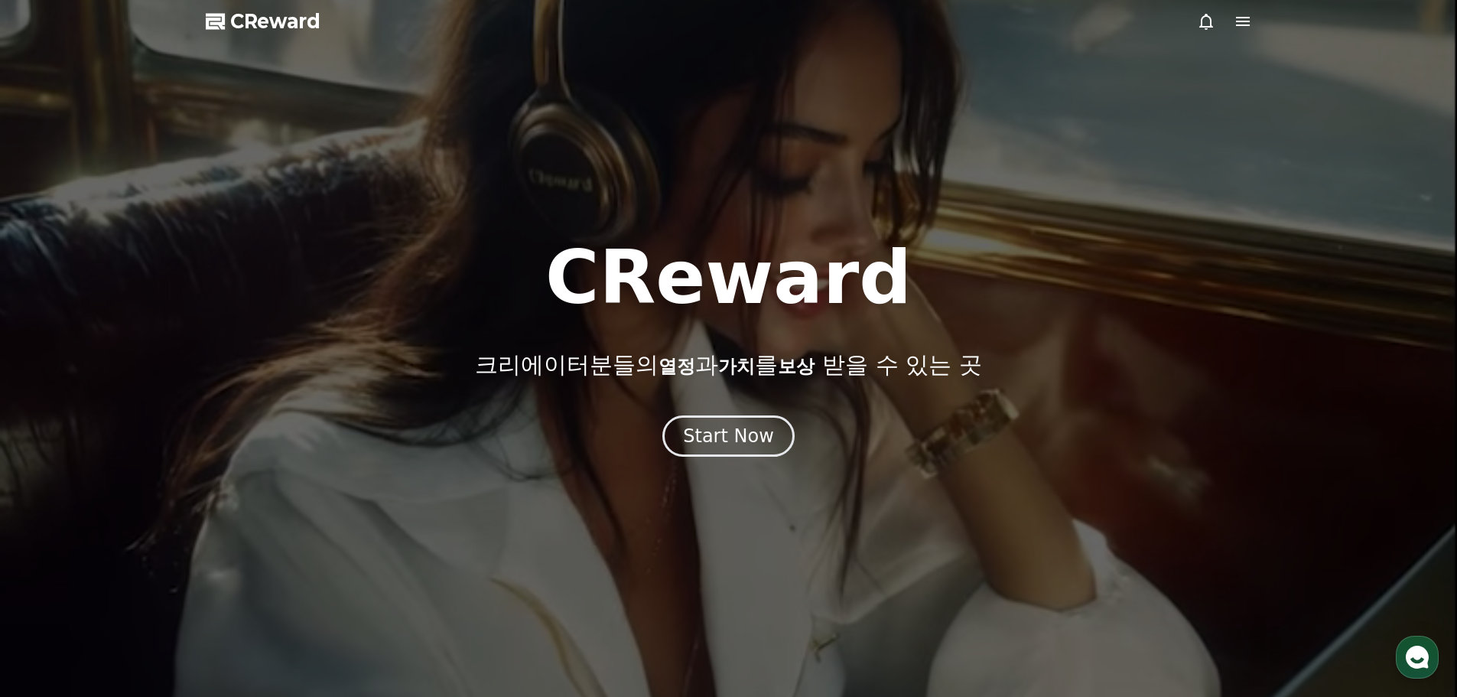
click at [278, 28] on span "CReward" at bounding box center [275, 21] width 90 height 24
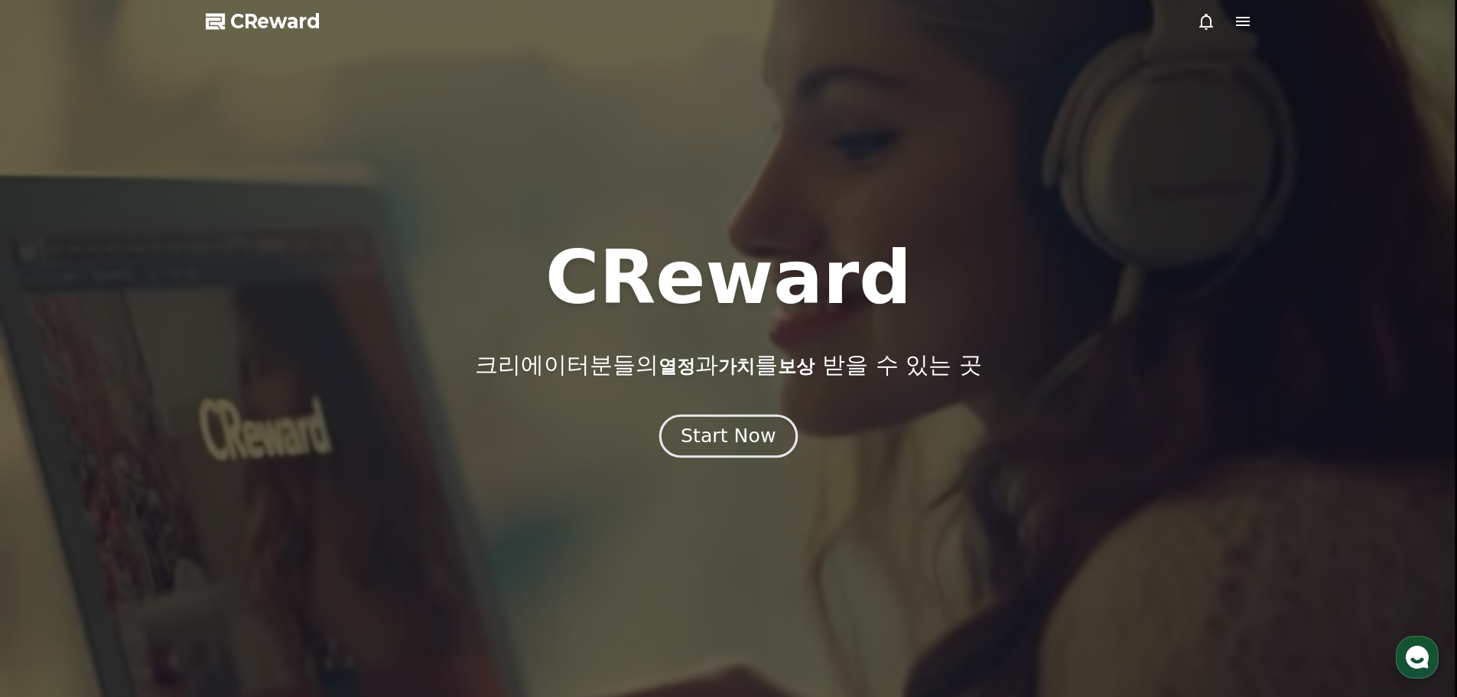
click at [746, 438] on div "Start Now" at bounding box center [728, 436] width 95 height 26
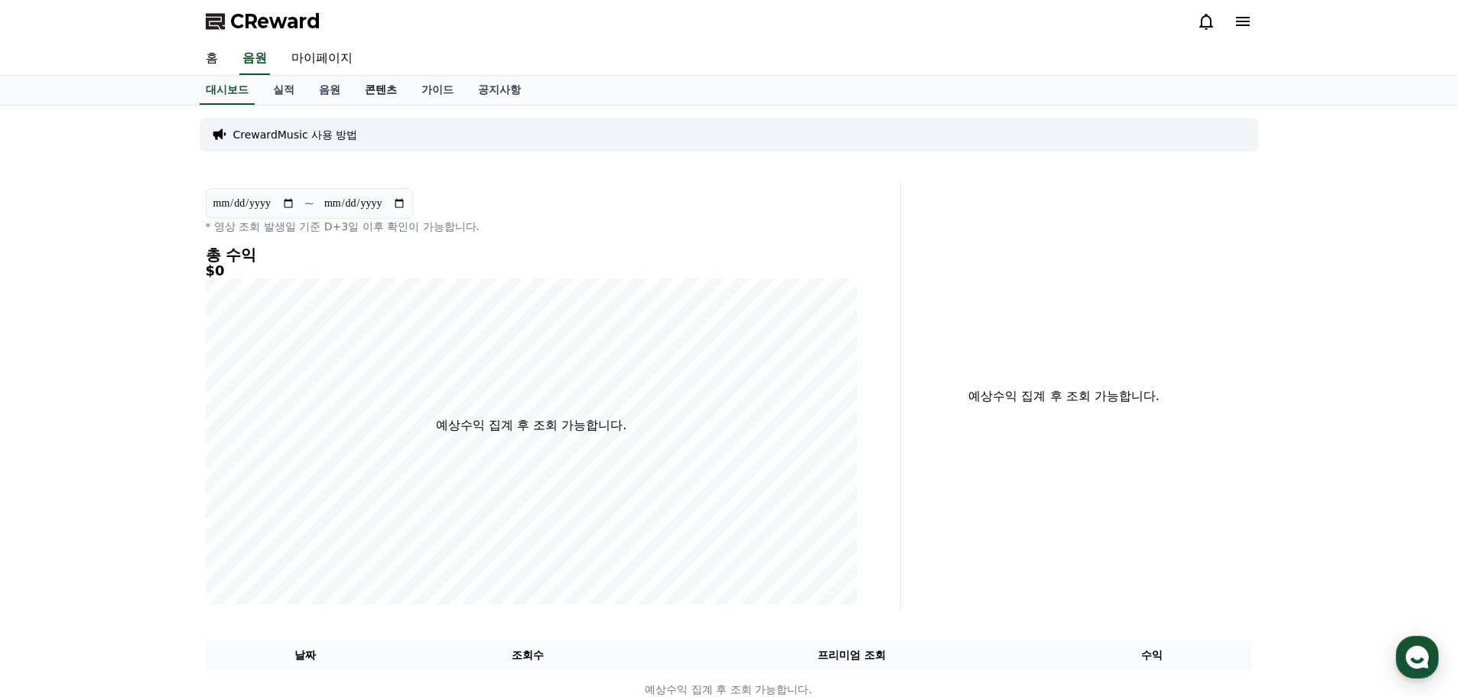
click at [375, 84] on link "콘텐츠" at bounding box center [381, 90] width 57 height 29
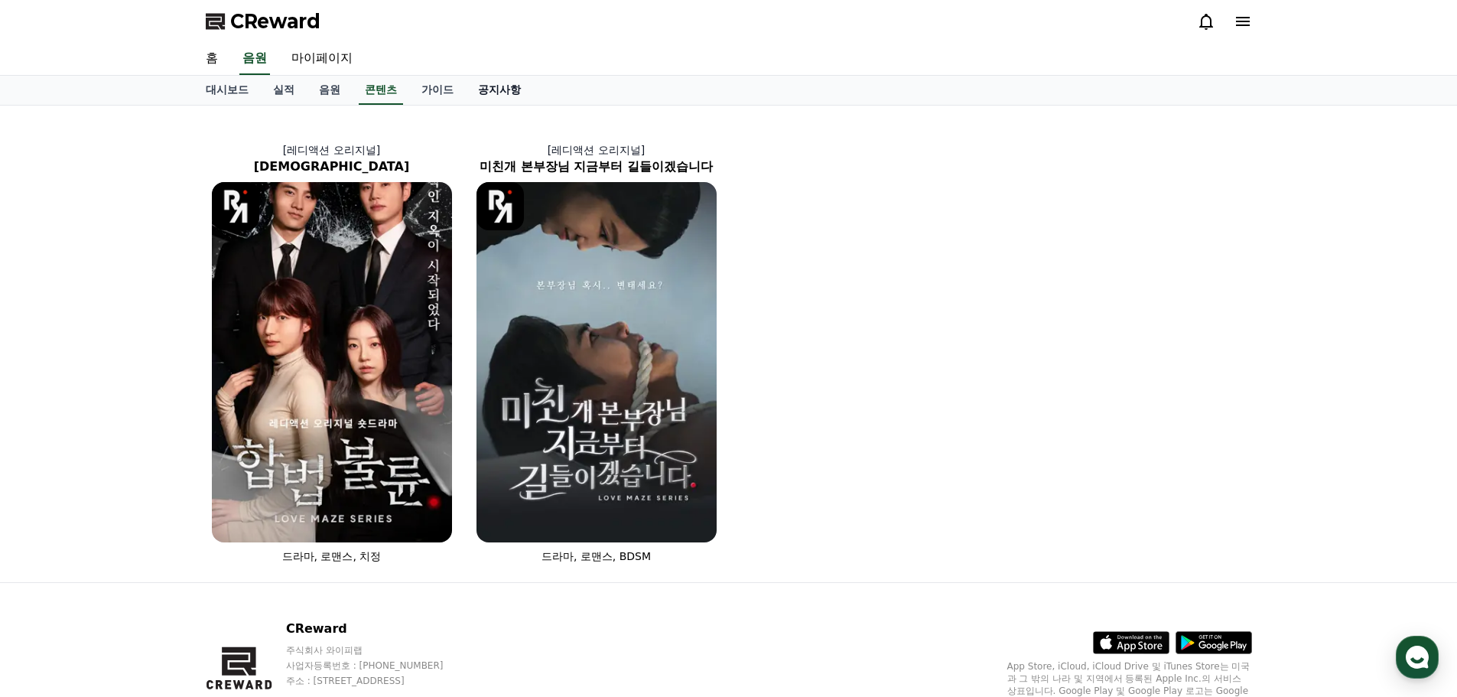
click at [504, 89] on link "공지사항" at bounding box center [499, 90] width 67 height 29
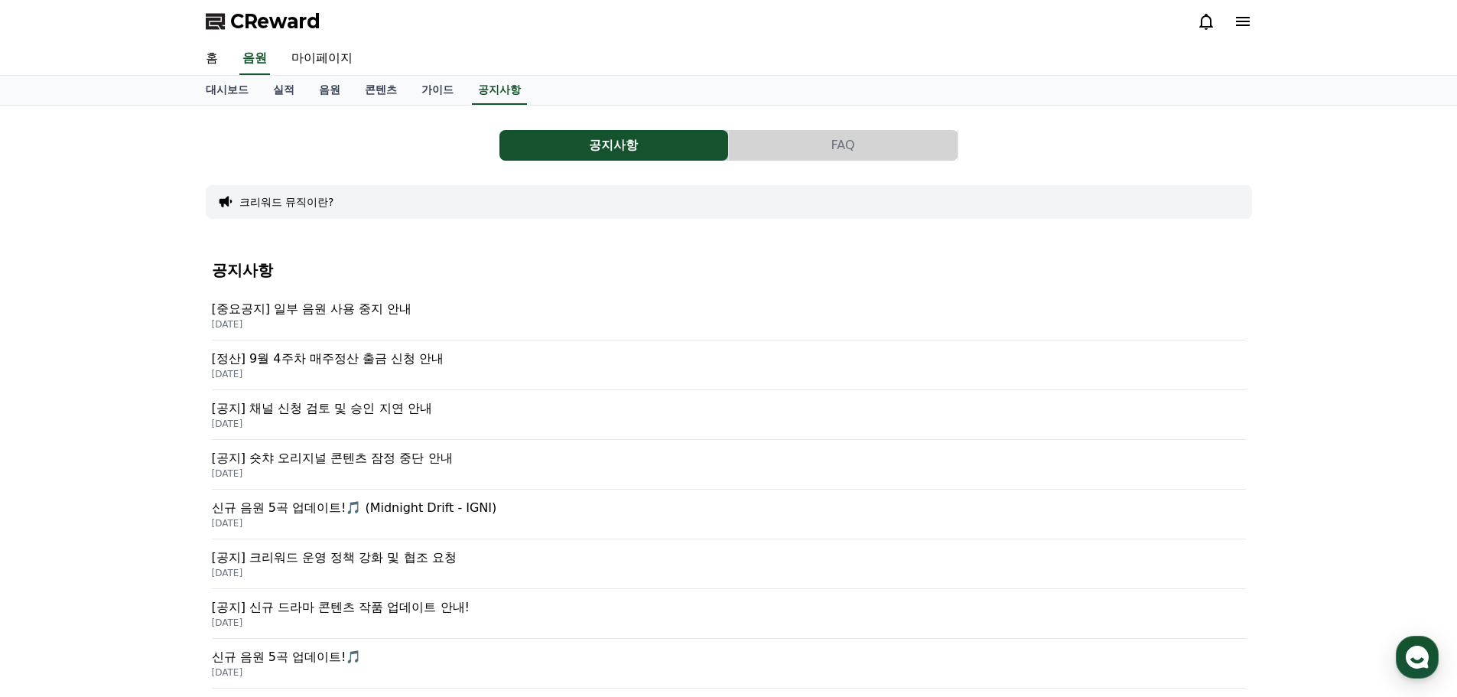
click at [287, 309] on p "[중요공지] 일부 음원 사용 중지 안내" at bounding box center [729, 309] width 1034 height 18
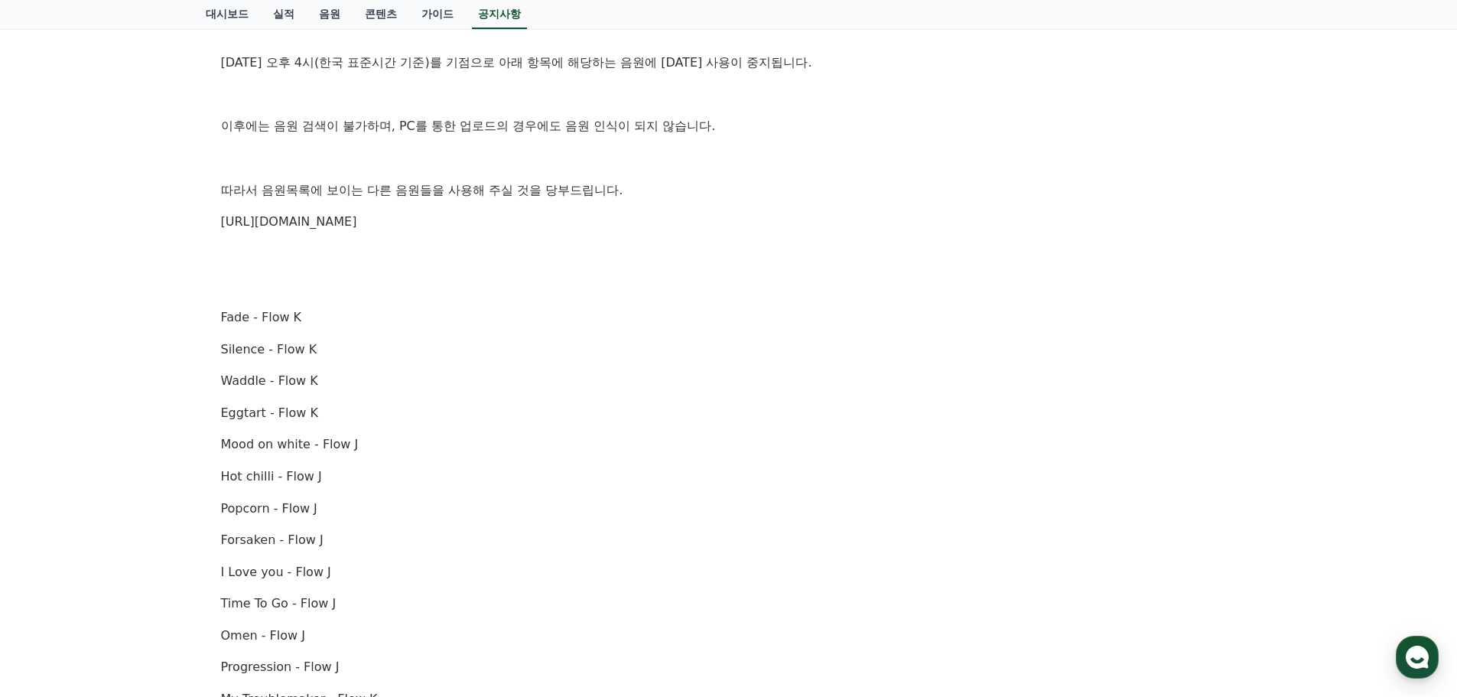
scroll to position [306, 0]
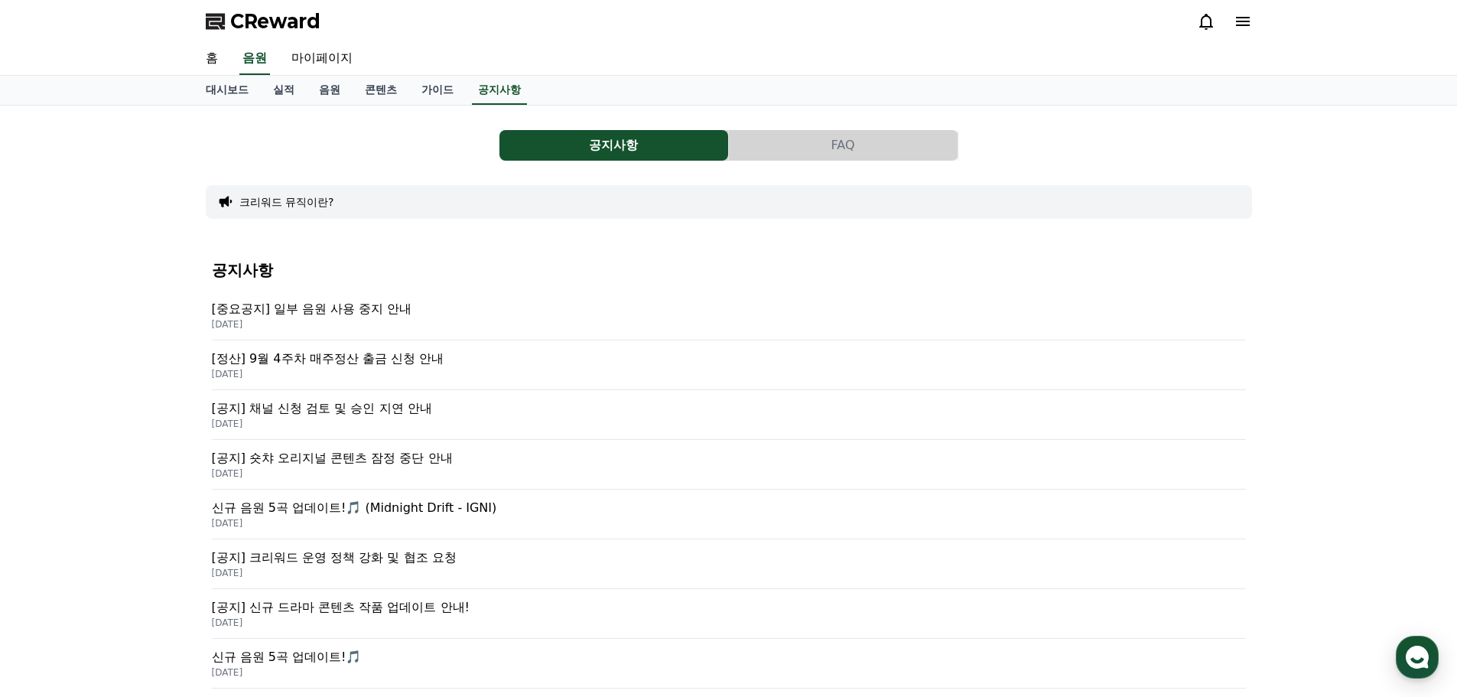
click at [433, 392] on div "[공지] 채널 신청 검토 및 승인 지연 안내 [DATE]" at bounding box center [729, 415] width 1034 height 50
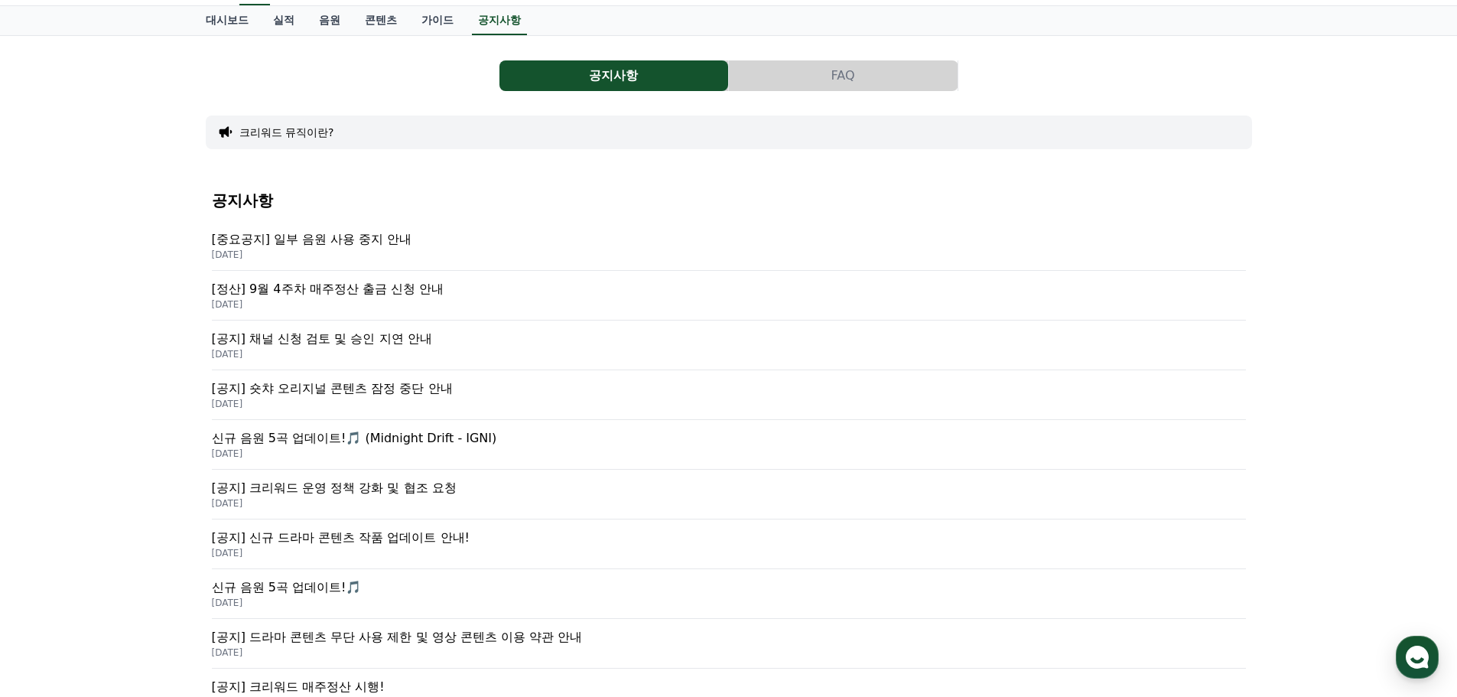
scroll to position [76, 0]
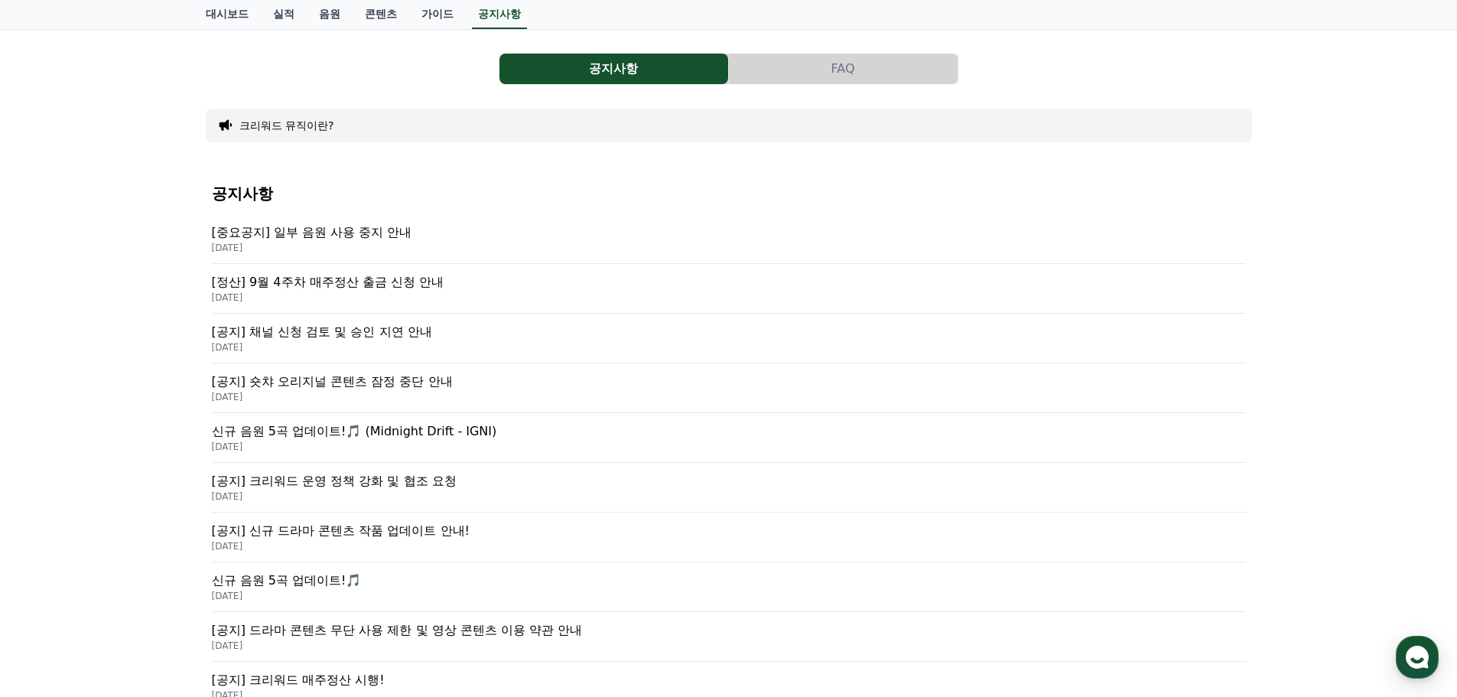
click at [453, 478] on p "[공지] 크리워드 운영 정책 강화 및 협조 요청" at bounding box center [729, 481] width 1034 height 18
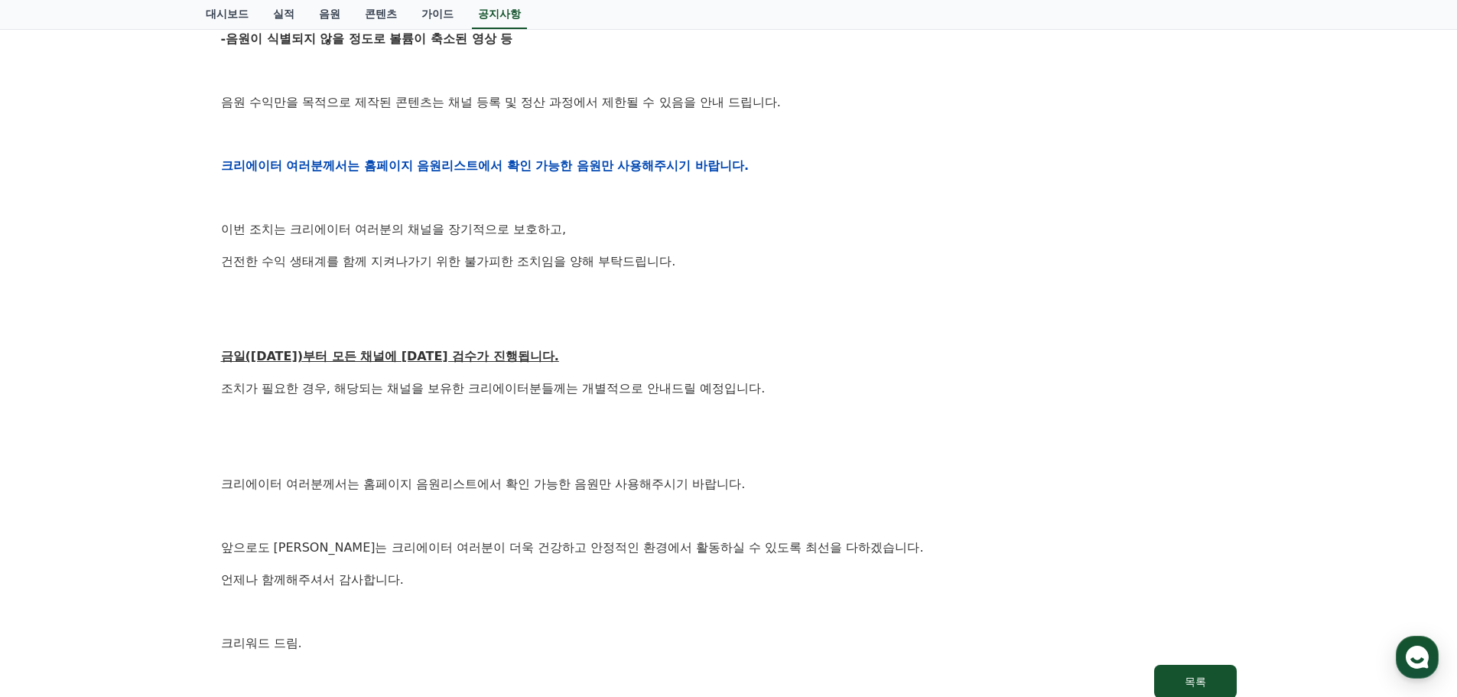
scroll to position [688, 0]
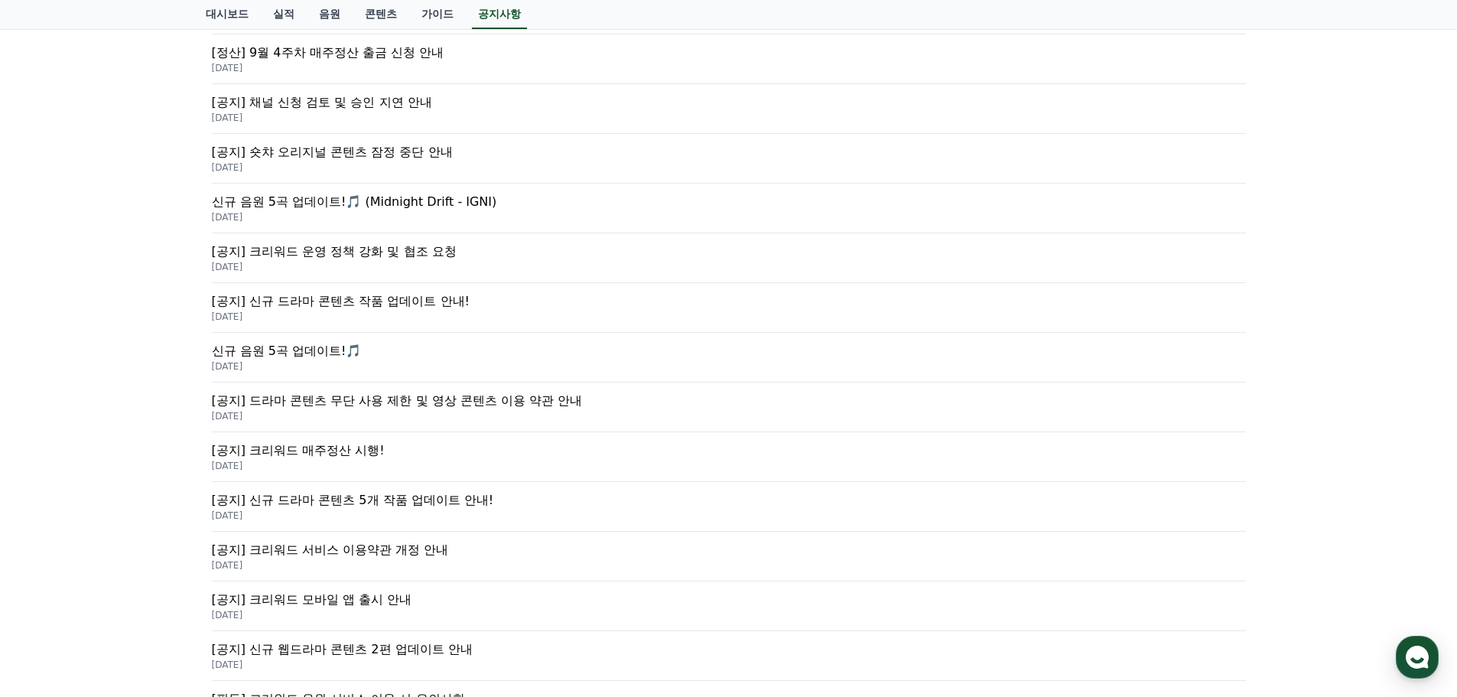
scroll to position [382, 0]
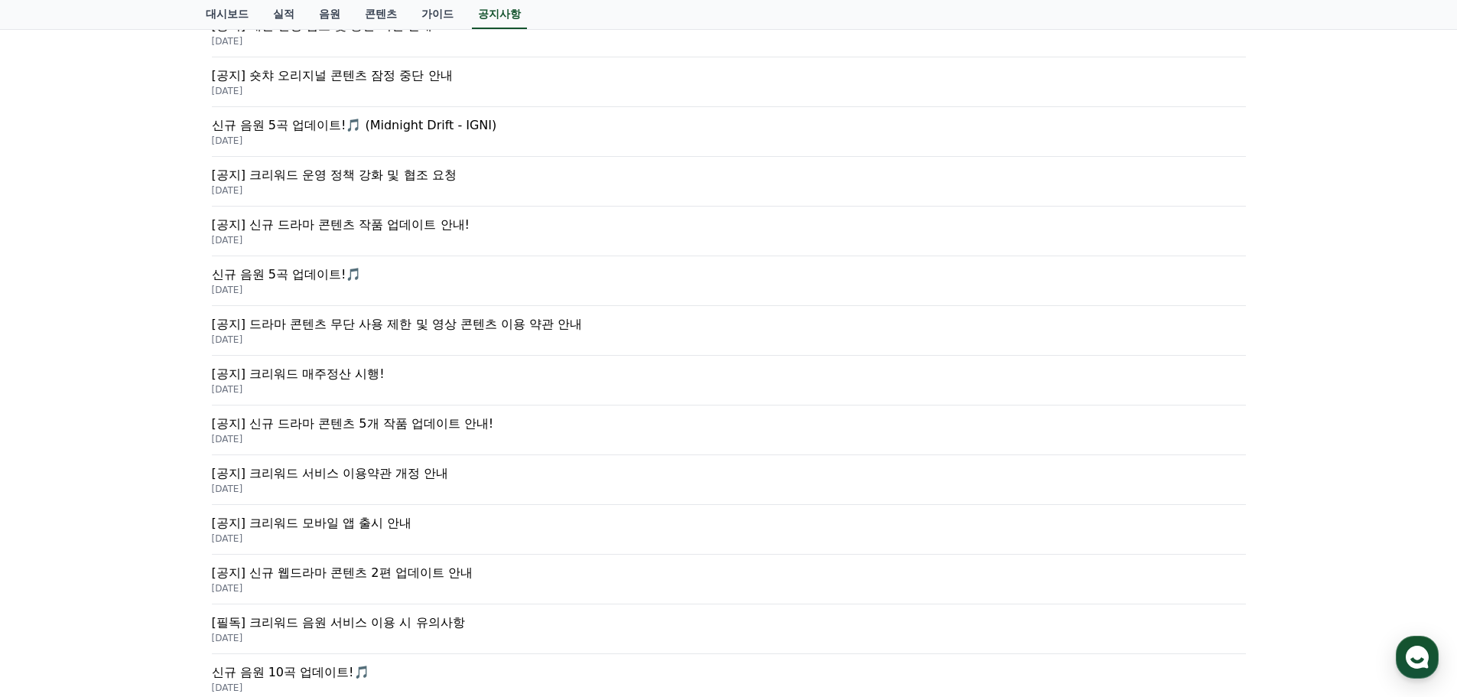
click at [452, 432] on p "[공지] 신규 드라마 콘텐츠 5개 작품 업데이트 안내!" at bounding box center [729, 424] width 1034 height 18
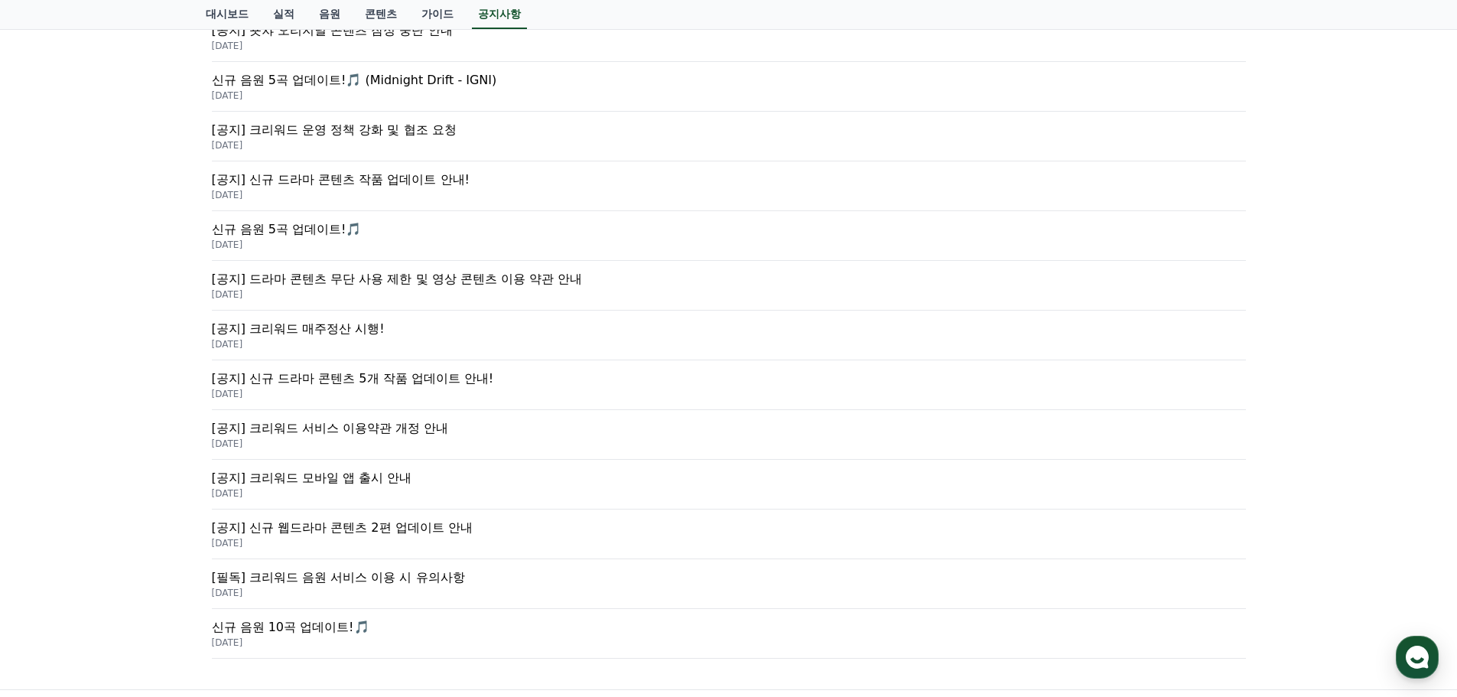
scroll to position [304, 0]
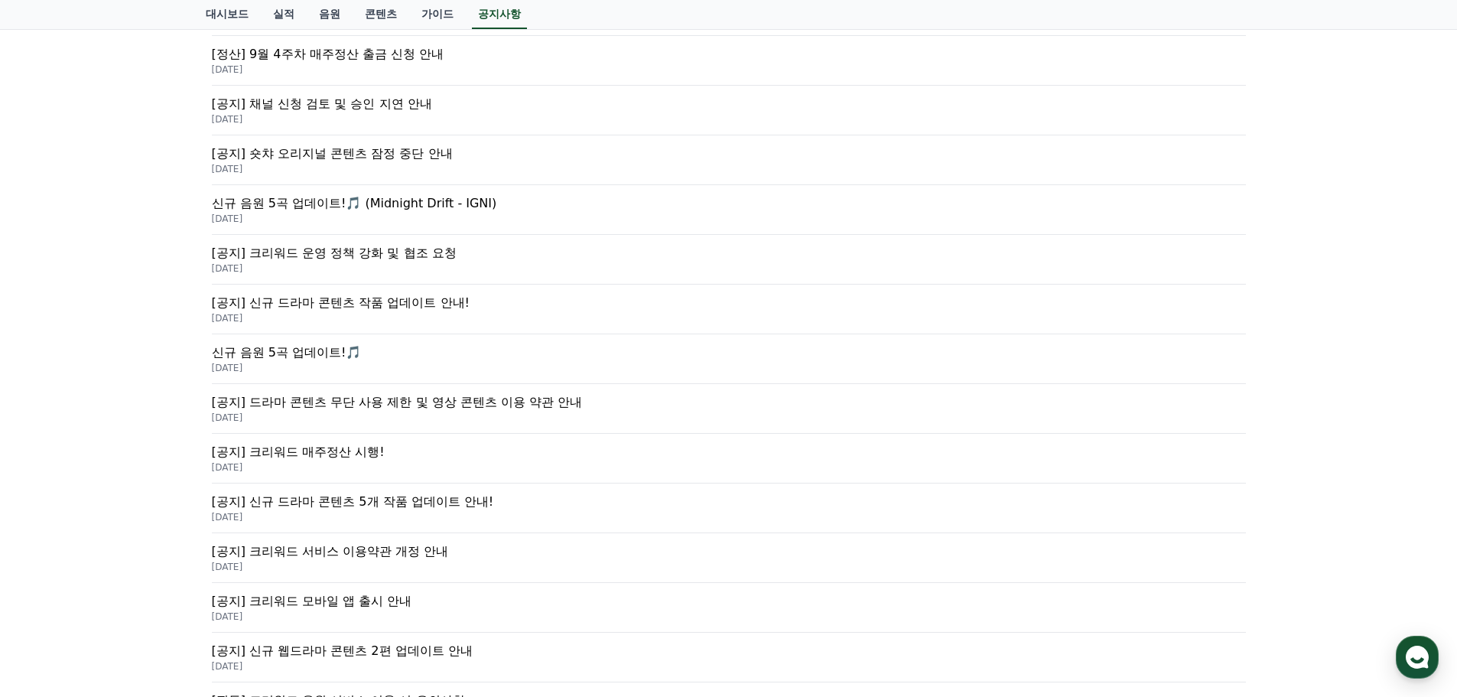
click at [423, 255] on p "[공지] 크리워드 운영 정책 강화 및 협조 요청" at bounding box center [729, 253] width 1034 height 18
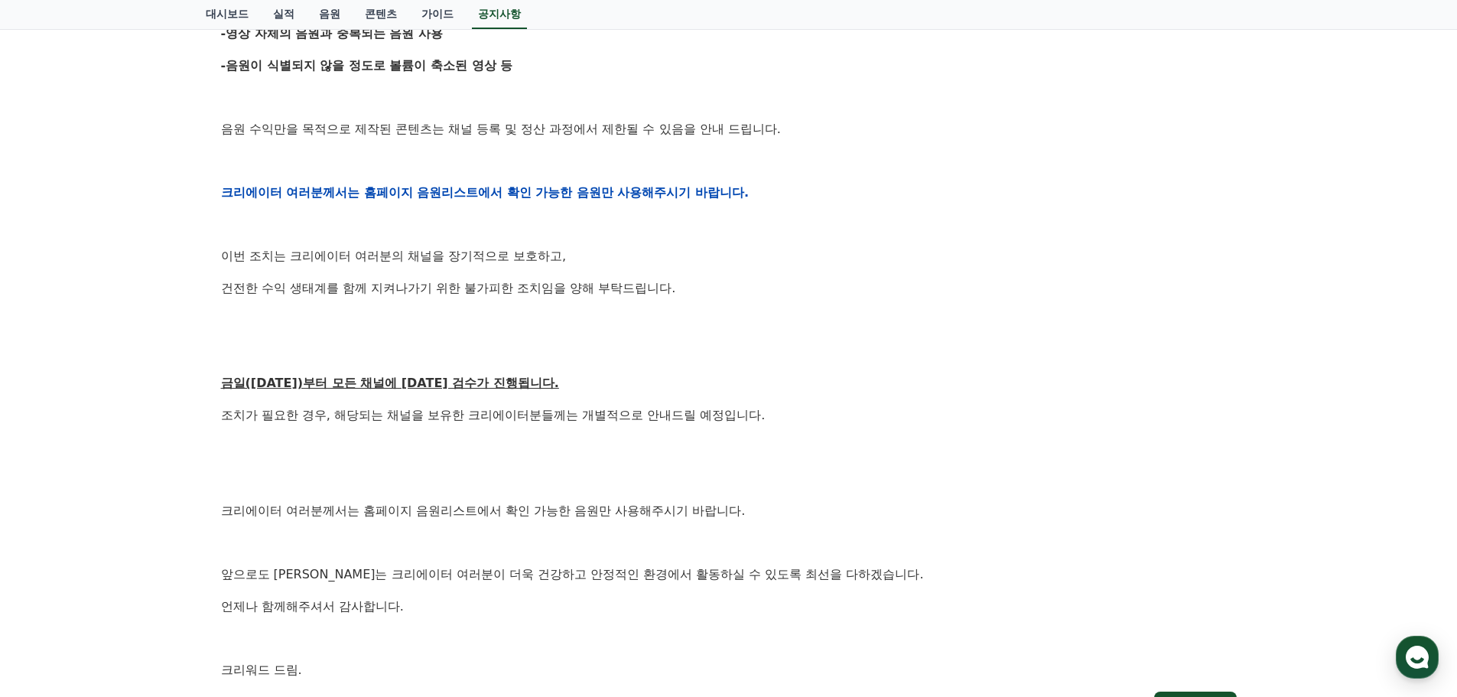
scroll to position [765, 0]
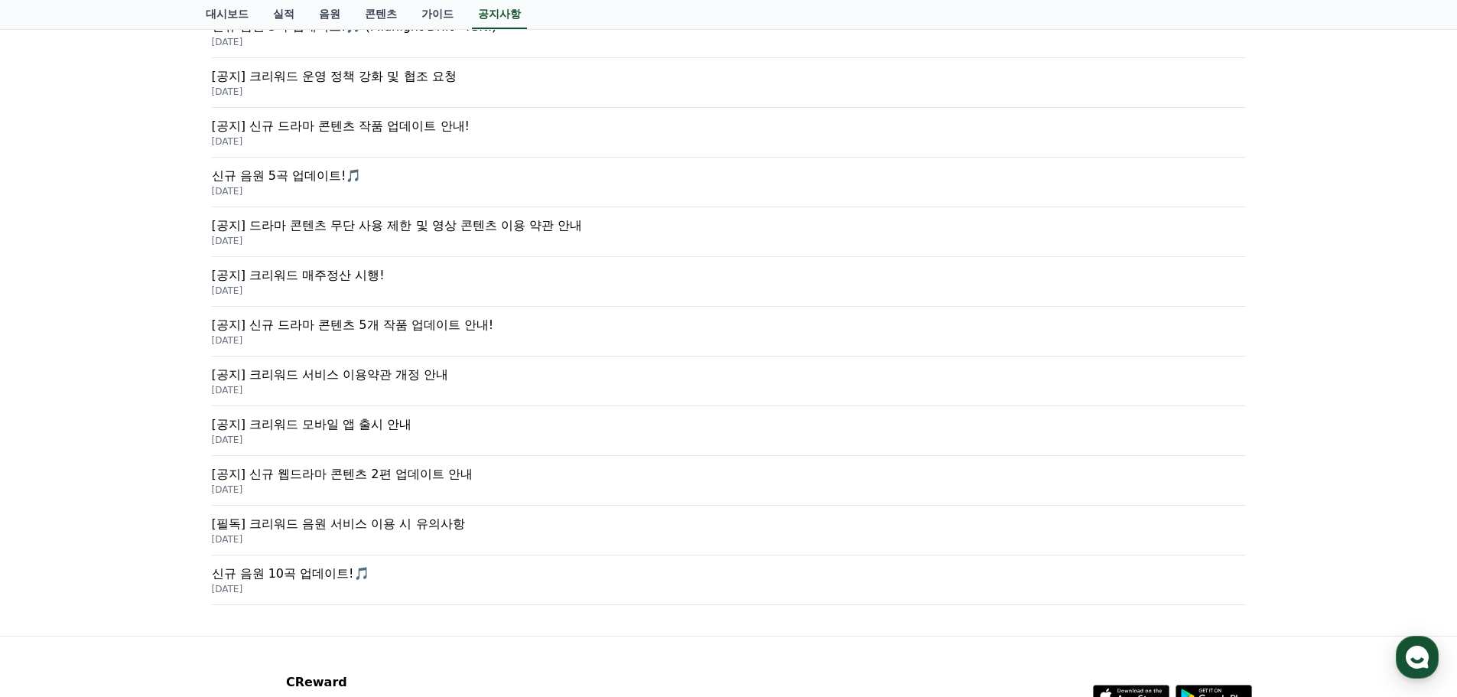
scroll to position [534, 0]
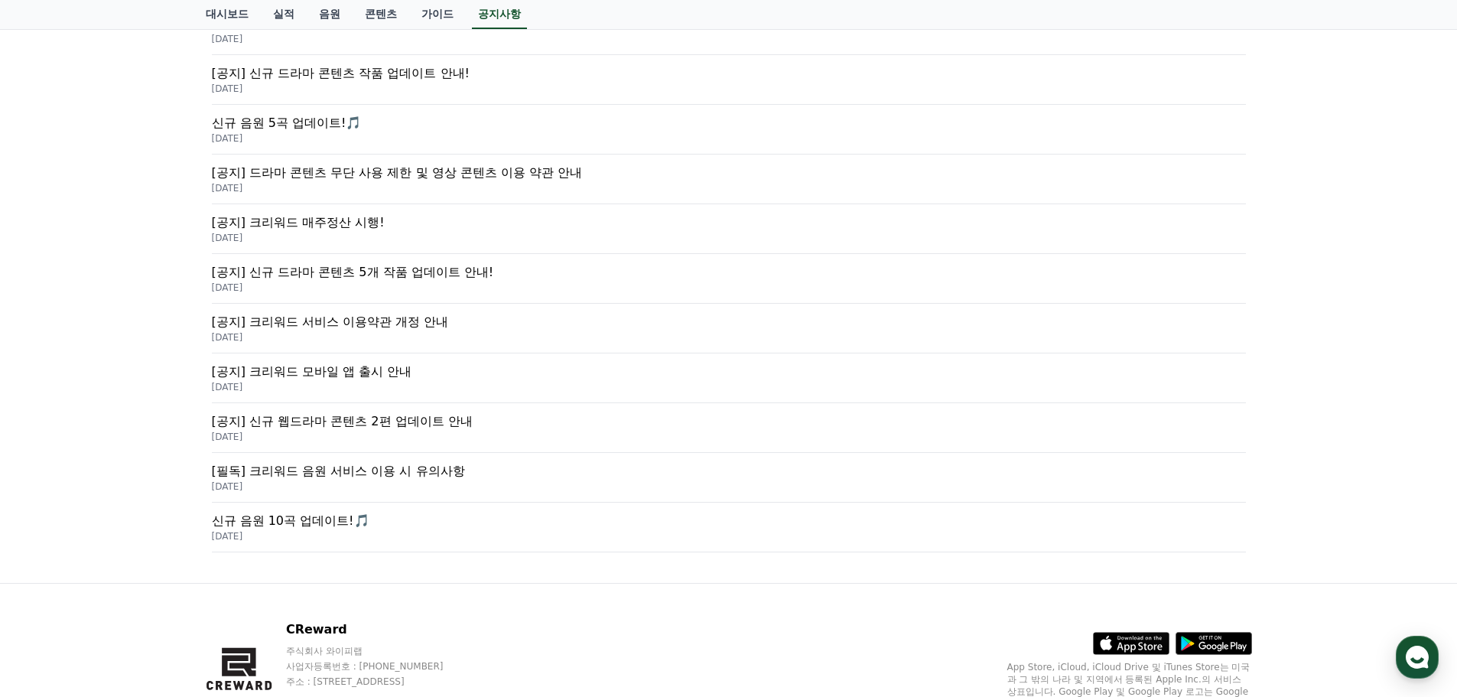
click at [478, 174] on p "[공지] 드라마 콘텐츠 무단 사용 제한 및 영상 콘텐츠 이용 약관 안내" at bounding box center [729, 173] width 1034 height 18
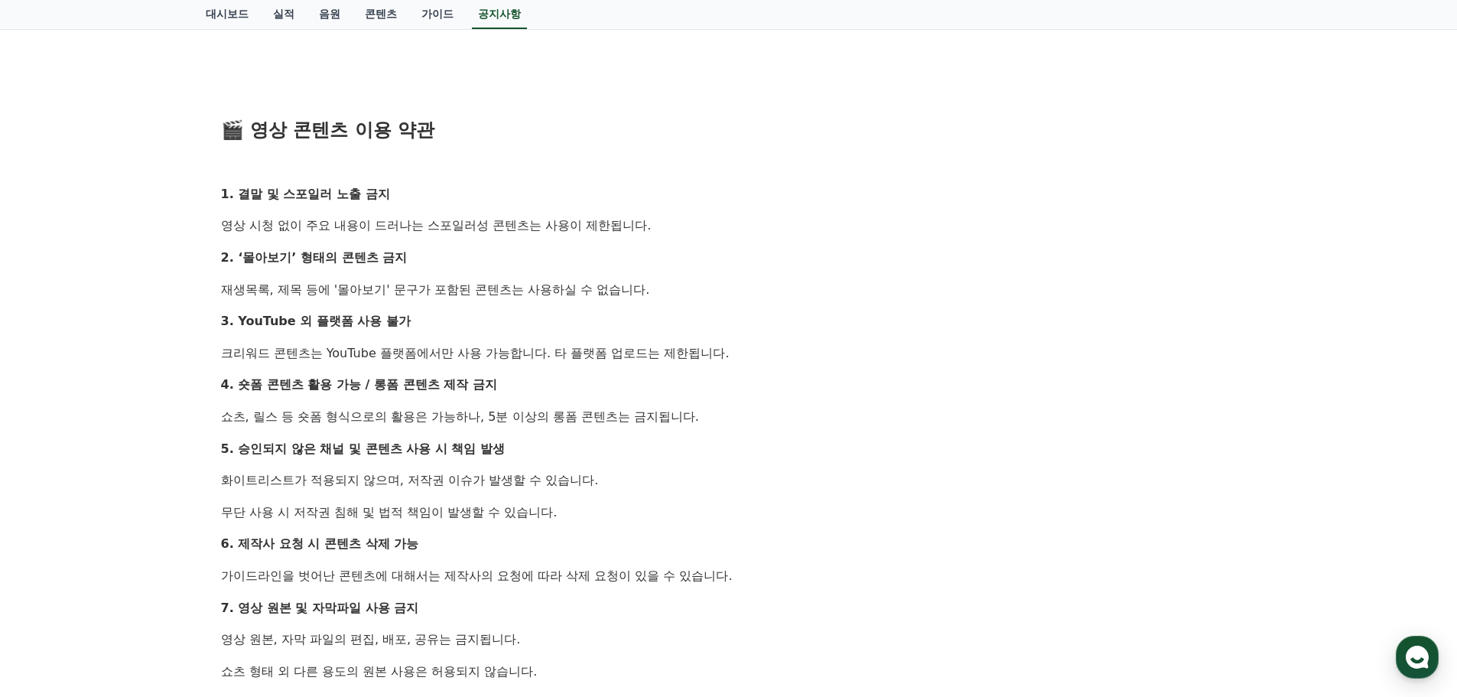
scroll to position [765, 0]
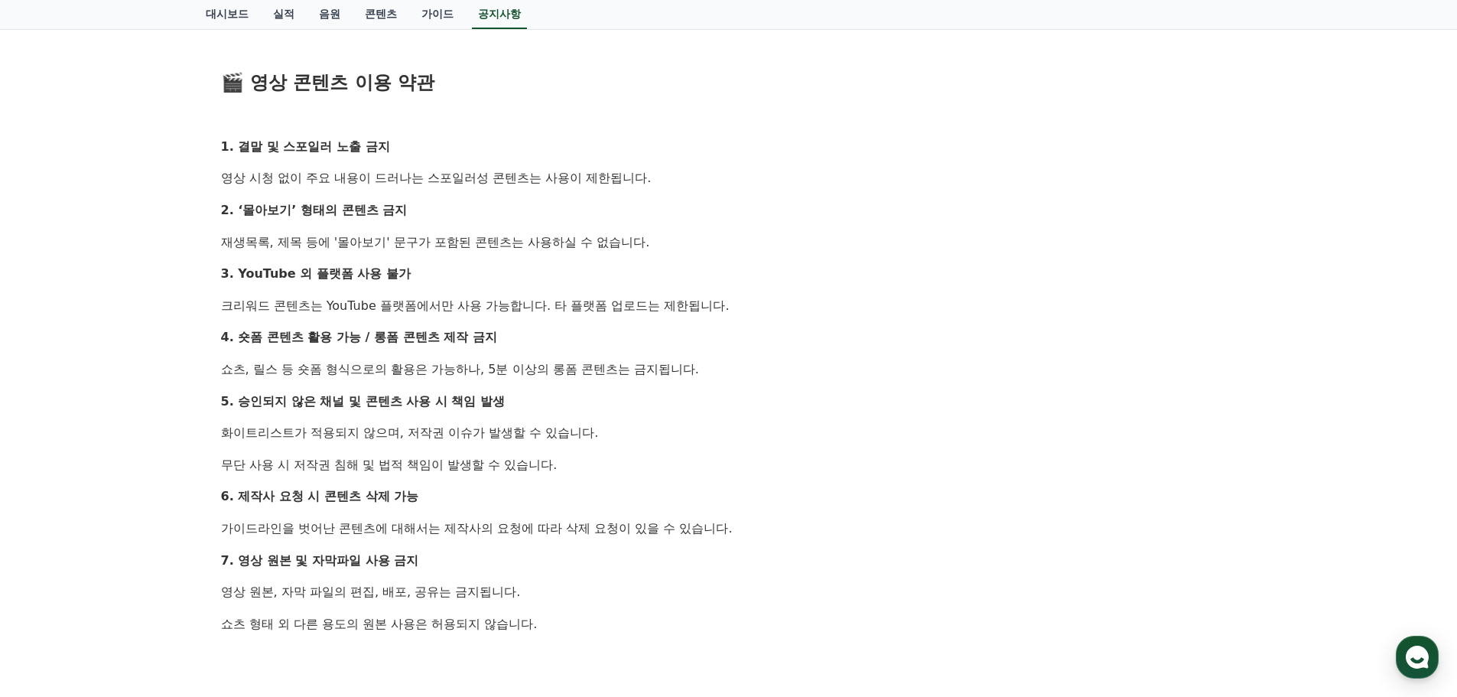
drag, startPoint x: 223, startPoint y: 310, endPoint x: 705, endPoint y: 371, distance: 486.6
click at [705, 371] on div "안녕하세요, 크리워드입니다. 최근 크리워드에서 제공 중인 드라마 콘텐츠가 등록되지 않은 채널 또는 승인되지 않은 방식으로 무단 사용 되는 사례…" at bounding box center [729, 194] width 1016 height 1326
click at [705, 371] on p "쇼츠, 릴스 등 숏폼 형식으로의 활용은 가능하나, 5분 이상의 롱폼 콘텐츠는 금지됩니다." at bounding box center [729, 370] width 1016 height 20
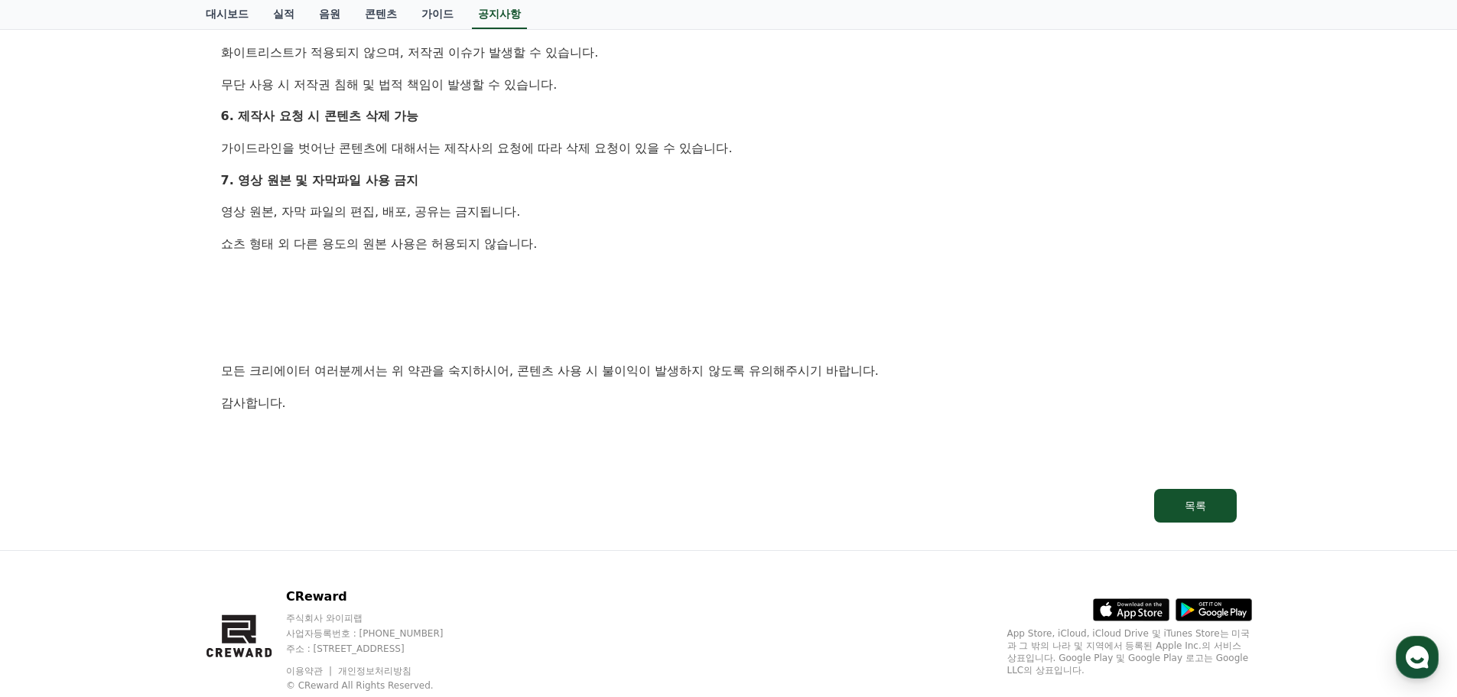
scroll to position [1147, 0]
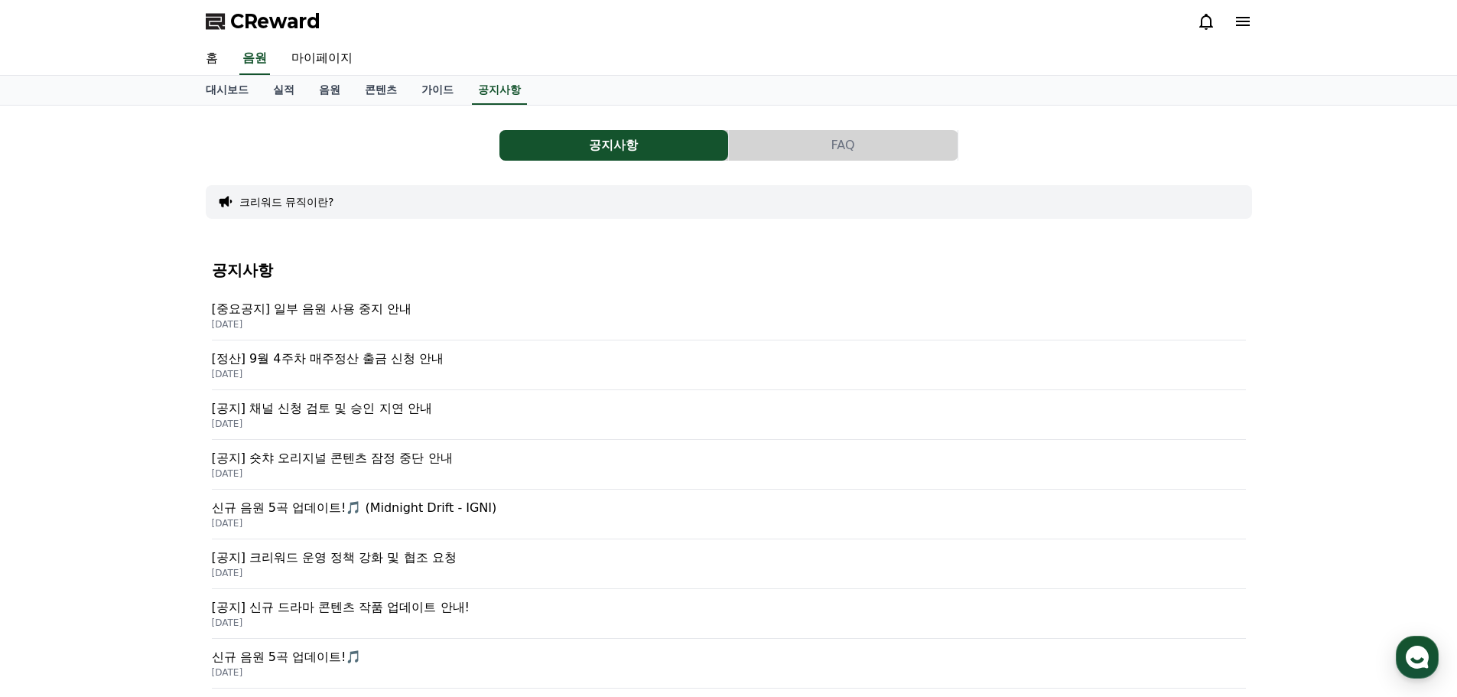
drag, startPoint x: 962, startPoint y: 624, endPoint x: 905, endPoint y: 153, distance: 474.6
click at [869, 134] on button "FAQ" at bounding box center [843, 145] width 229 height 31
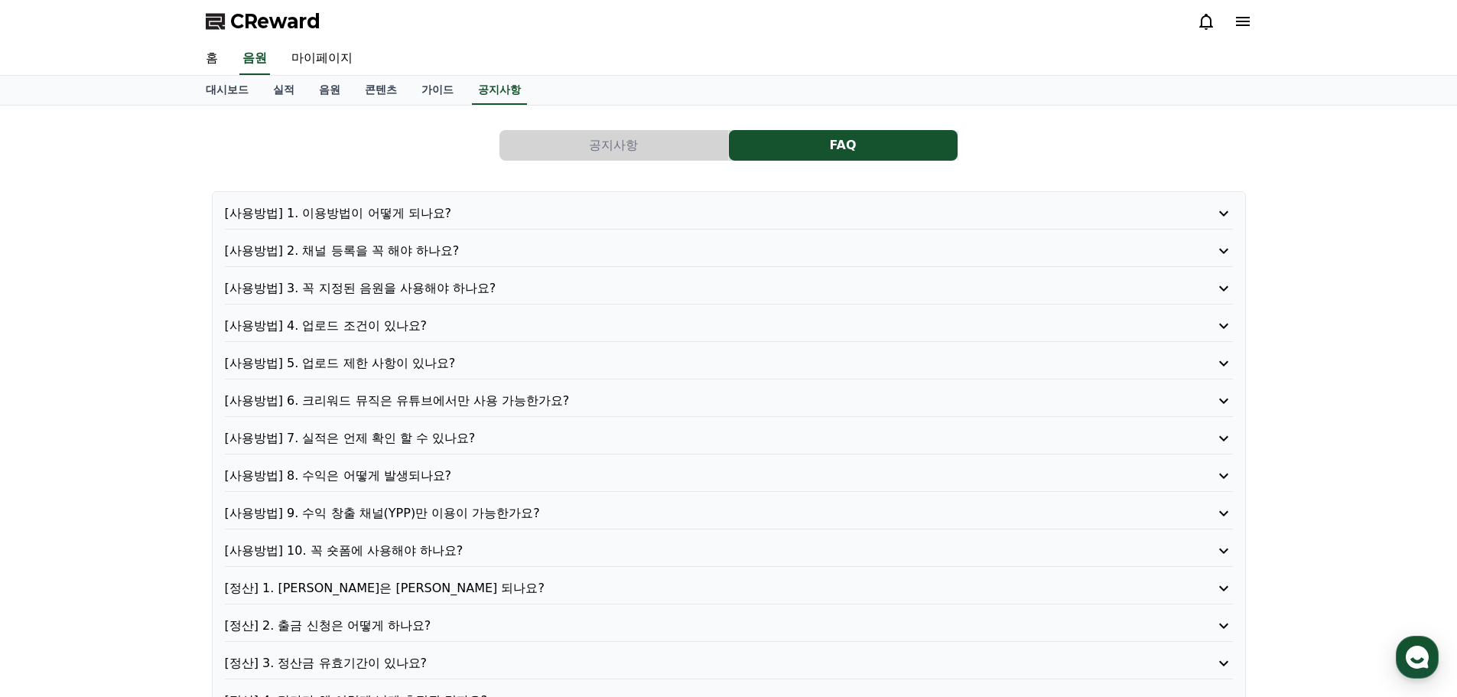
click at [656, 142] on button "공지사항" at bounding box center [614, 145] width 229 height 31
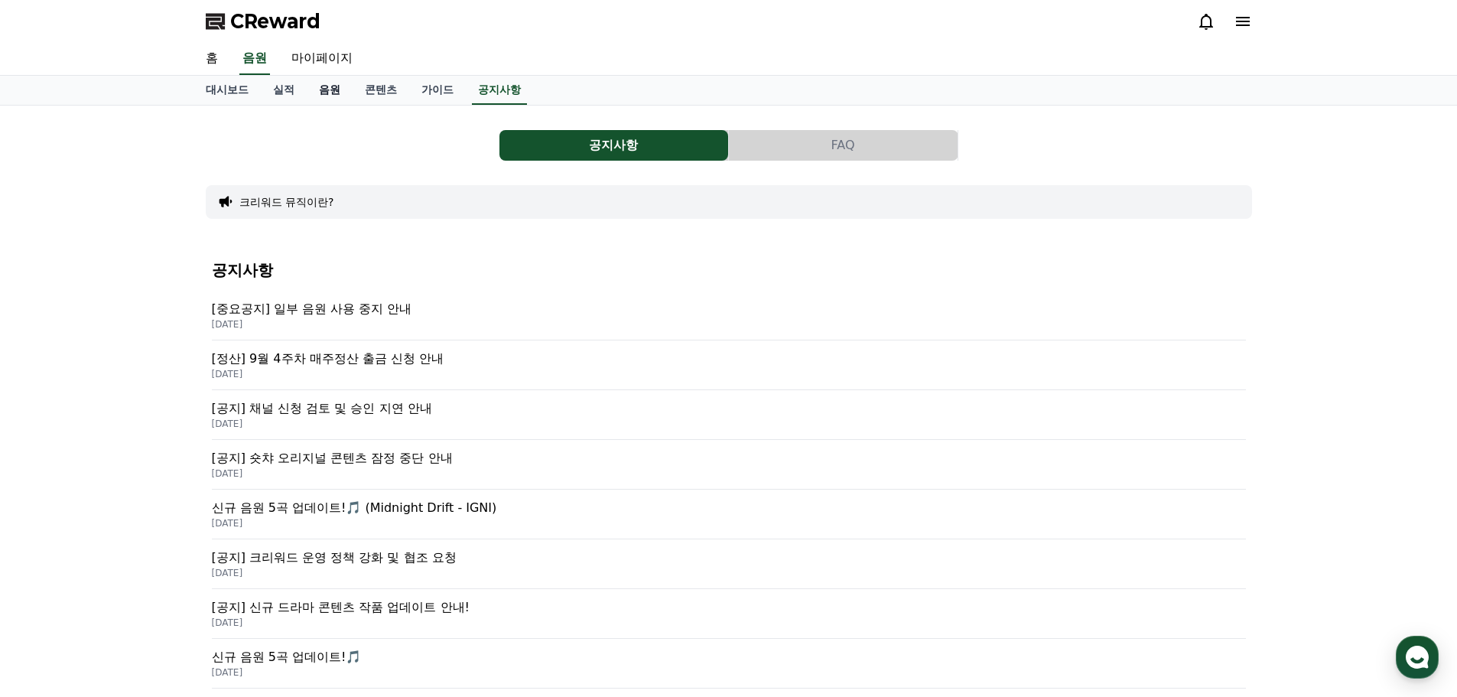
click at [316, 99] on link "음원" at bounding box center [330, 90] width 46 height 29
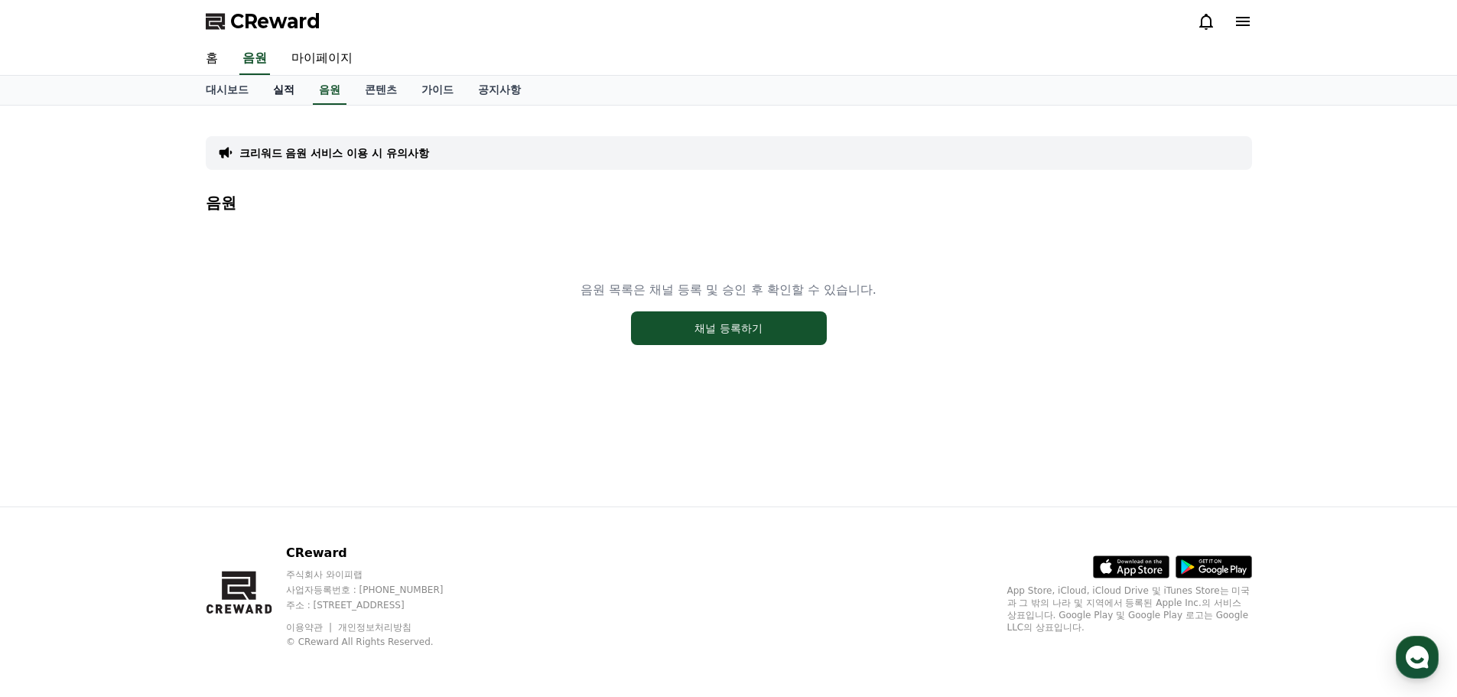
click at [288, 90] on link "실적" at bounding box center [284, 90] width 46 height 29
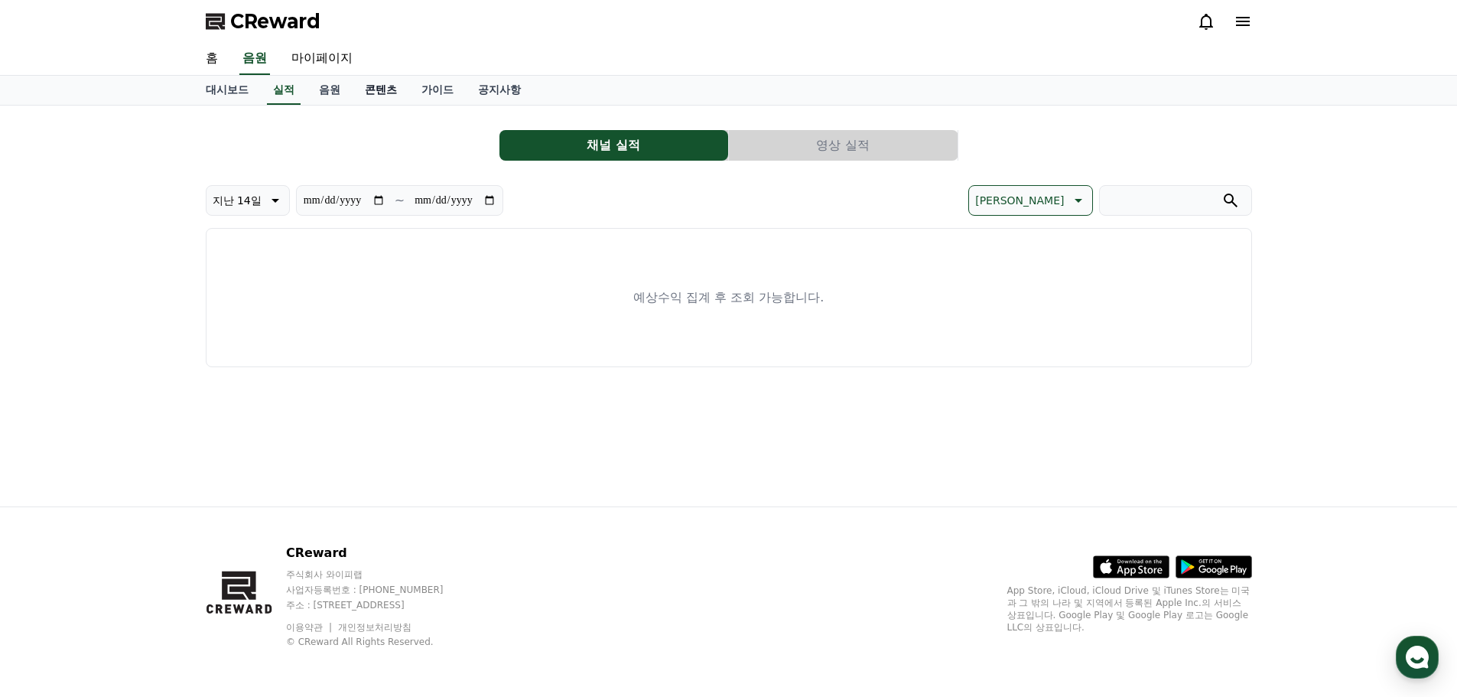
click at [383, 102] on link "콘텐츠" at bounding box center [381, 90] width 57 height 29
click at [459, 99] on link "가이드" at bounding box center [437, 90] width 57 height 29
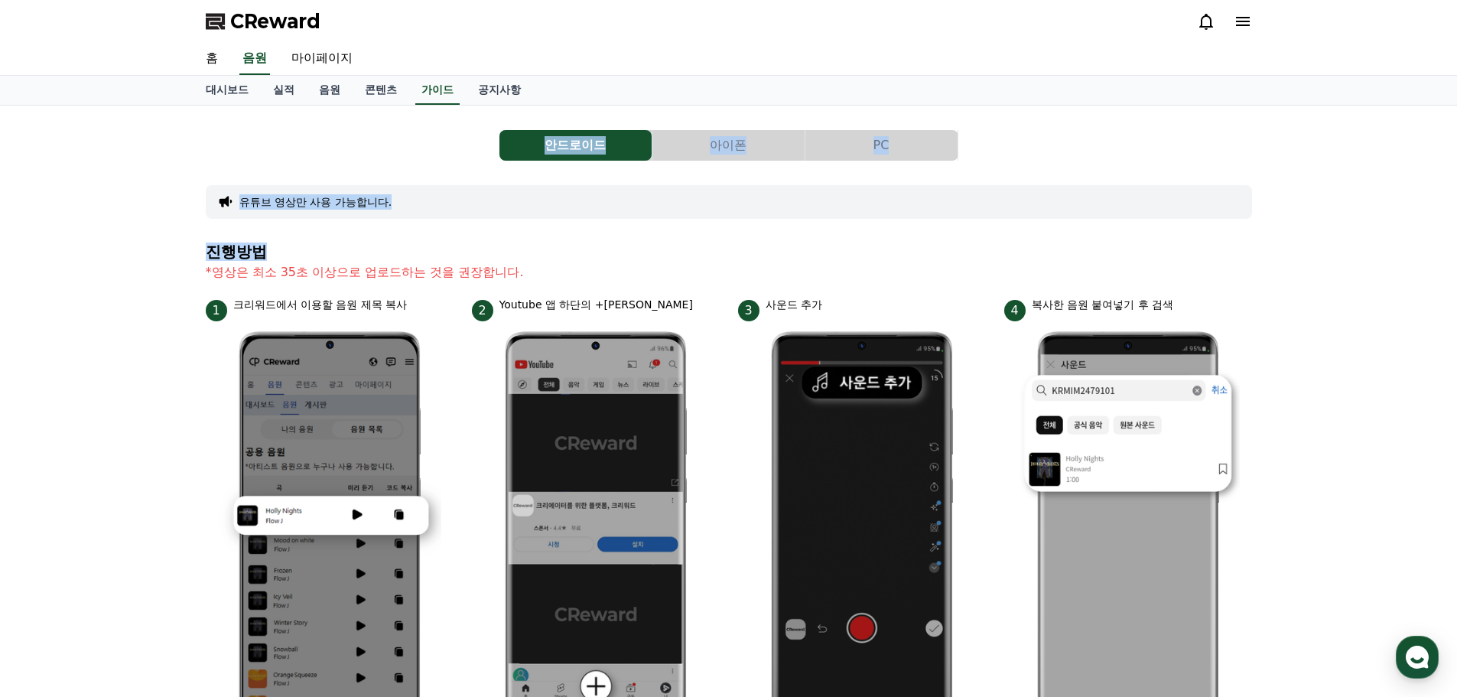
drag, startPoint x: 288, startPoint y: 131, endPoint x: 719, endPoint y: 249, distance: 446.7
click at [708, 257] on div "안드로이드 아이폰 PC 유튜브 영상만 사용 가능합니다. 진행방법 *영상은 최소 35초 이상으로 업로드하는 것을 권장합니다. 1 크리워드에서 이…" at bounding box center [729, 665] width 1047 height 1094
click at [721, 249] on h4 "진행방법" at bounding box center [729, 251] width 1047 height 17
click at [750, 158] on button "아이폰" at bounding box center [729, 145] width 152 height 31
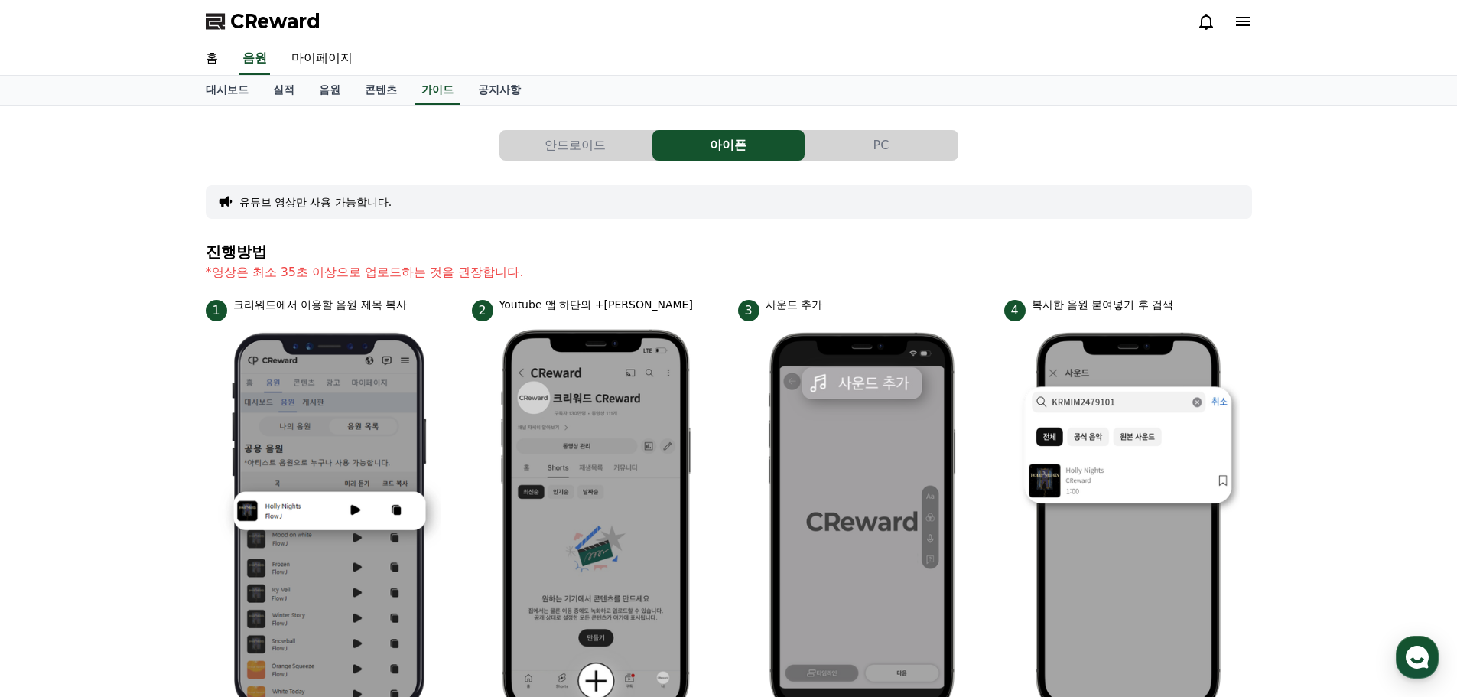
click at [853, 148] on button "PC" at bounding box center [882, 145] width 152 height 31
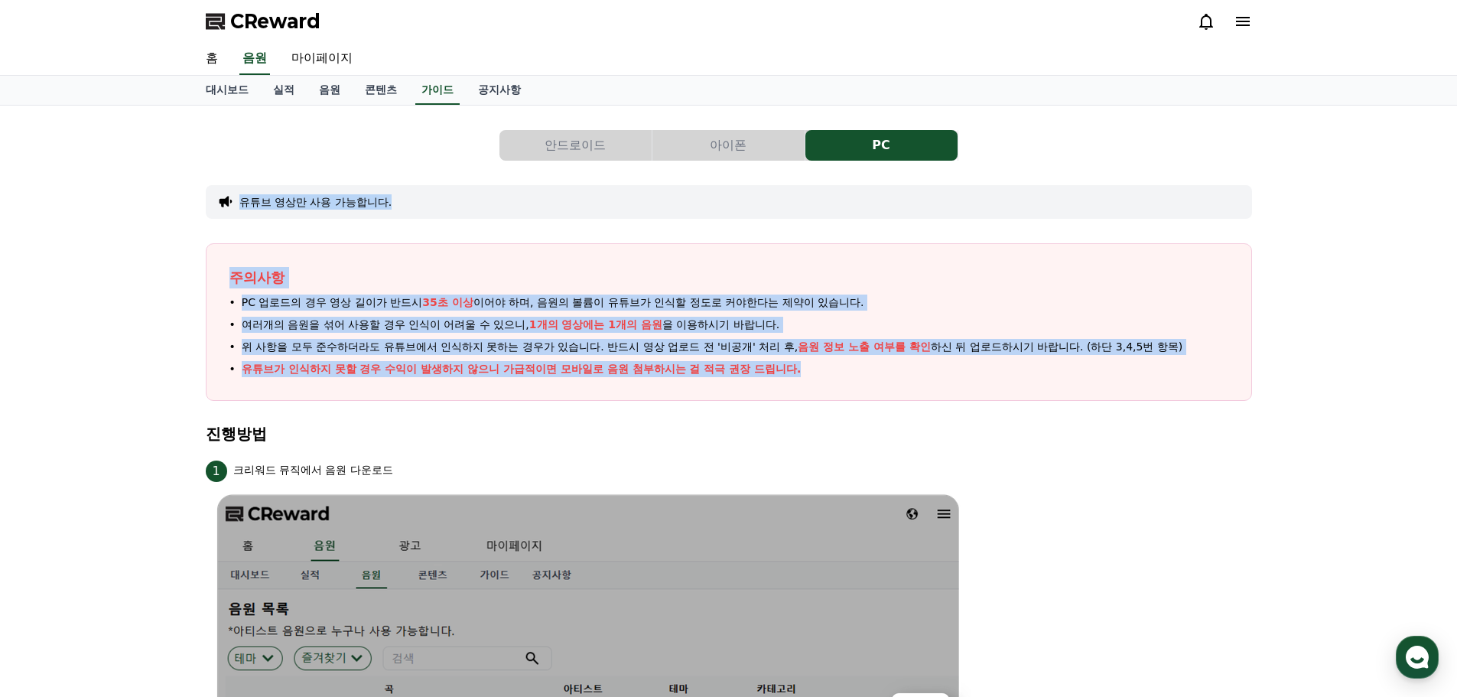
drag, startPoint x: 218, startPoint y: 195, endPoint x: 810, endPoint y: 389, distance: 623.2
click at [810, 389] on div "주의사항 PC 업로드의 경우 영상 길이가 반드시 35초 이상 이어야 하며, 음원의 볼륨이 유튜브가 인식할 정도로 커야한다는 제약이 있습니다. …" at bounding box center [729, 322] width 1047 height 158
